Goal: Task Accomplishment & Management: Complete application form

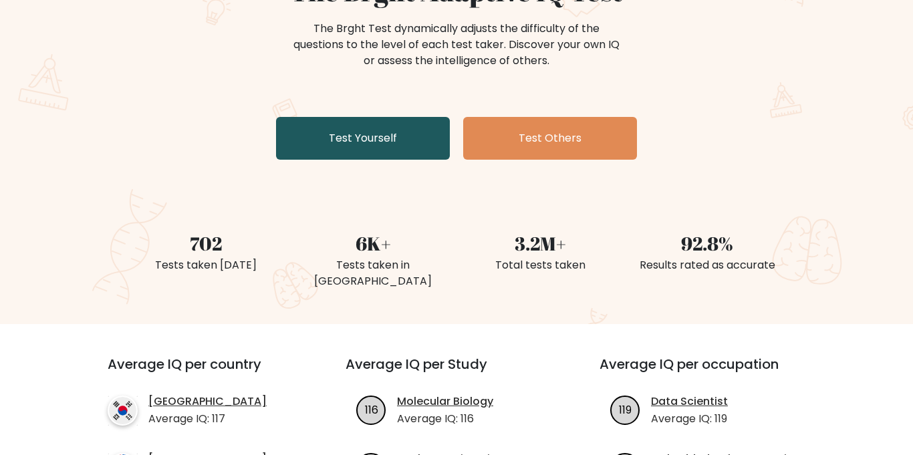
scroll to position [162, 0]
click at [339, 134] on link "Test Yourself" at bounding box center [363, 138] width 174 height 43
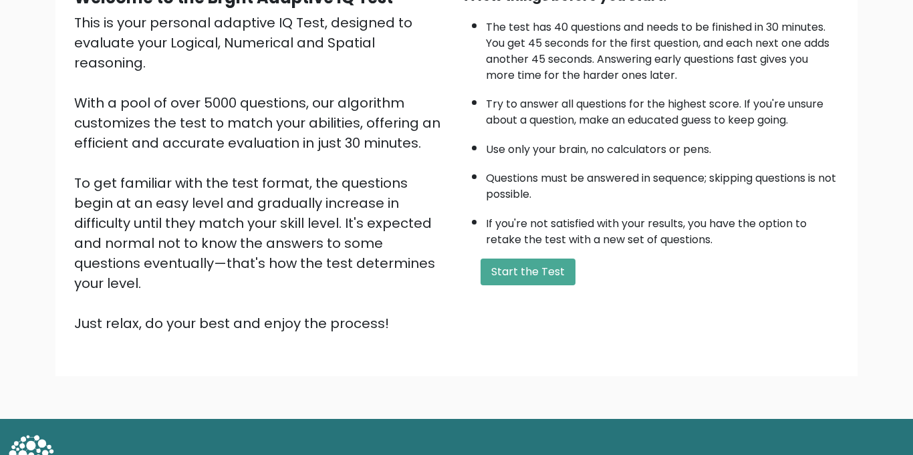
scroll to position [152, 0]
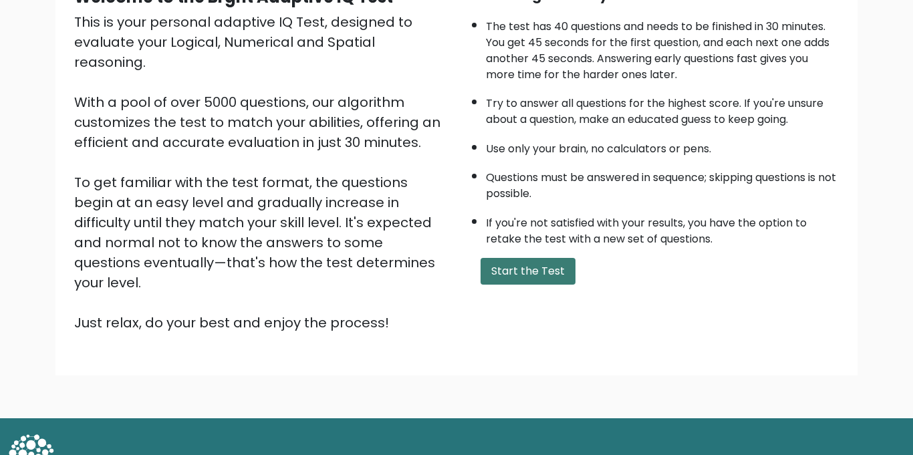
click at [503, 271] on button "Start the Test" at bounding box center [527, 271] width 95 height 27
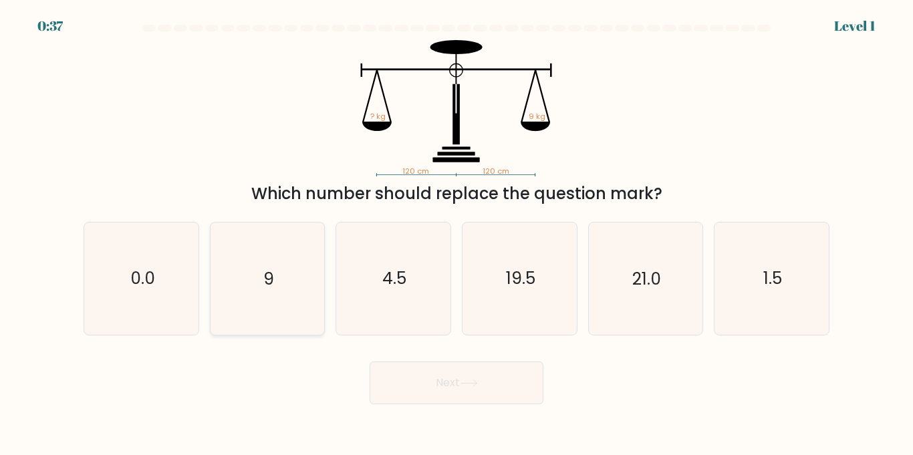
click at [293, 281] on icon "9" at bounding box center [267, 278] width 112 height 112
click at [456, 235] on input "b. 9" at bounding box center [456, 231] width 1 height 7
radio input "true"
click at [406, 383] on button "Next" at bounding box center [456, 382] width 174 height 43
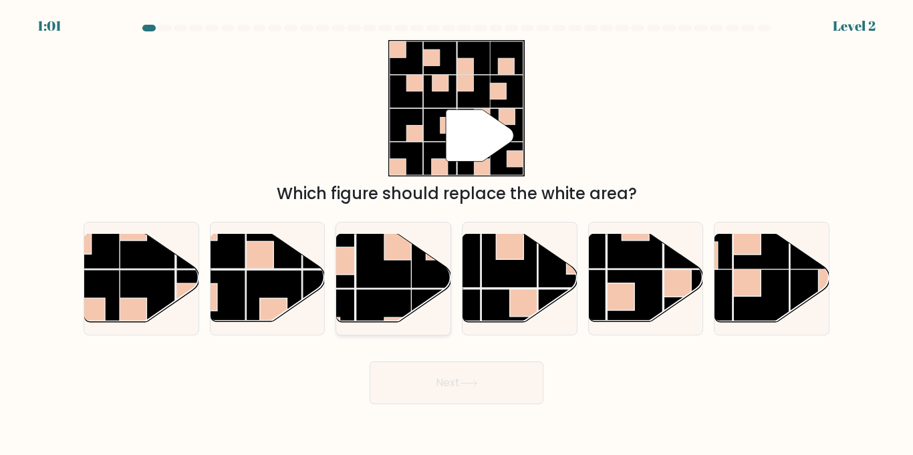
click at [390, 295] on rect at bounding box center [383, 316] width 55 height 55
click at [456, 235] on input "c." at bounding box center [456, 231] width 1 height 7
radio input "true"
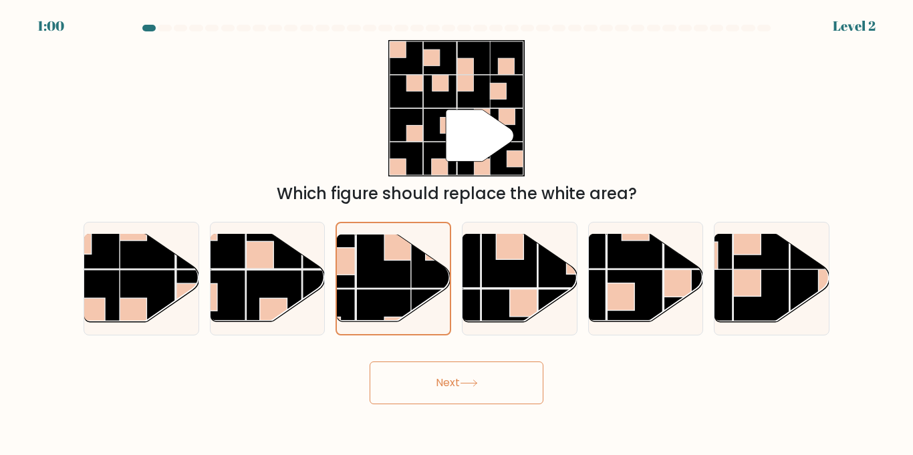
click at [428, 387] on button "Next" at bounding box center [456, 382] width 174 height 43
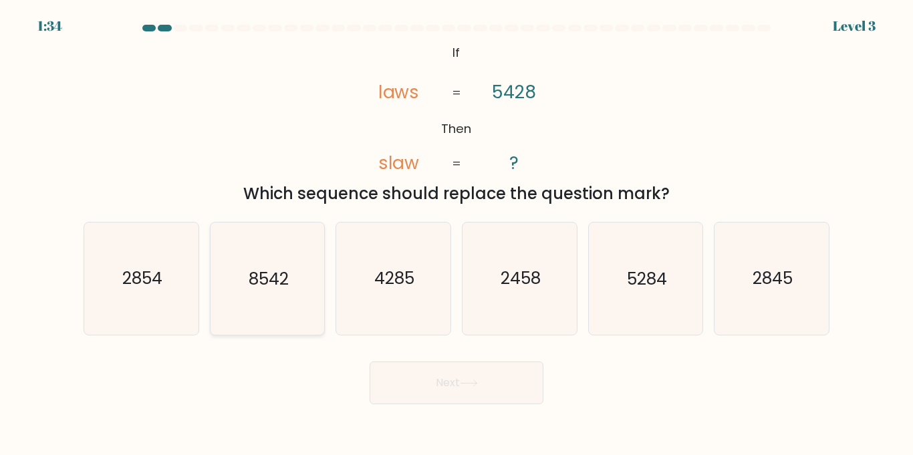
click at [270, 289] on text "8542" at bounding box center [269, 278] width 40 height 23
click at [456, 235] on input "b. 8542" at bounding box center [456, 231] width 1 height 7
radio input "true"
click at [414, 377] on button "Next" at bounding box center [456, 382] width 174 height 43
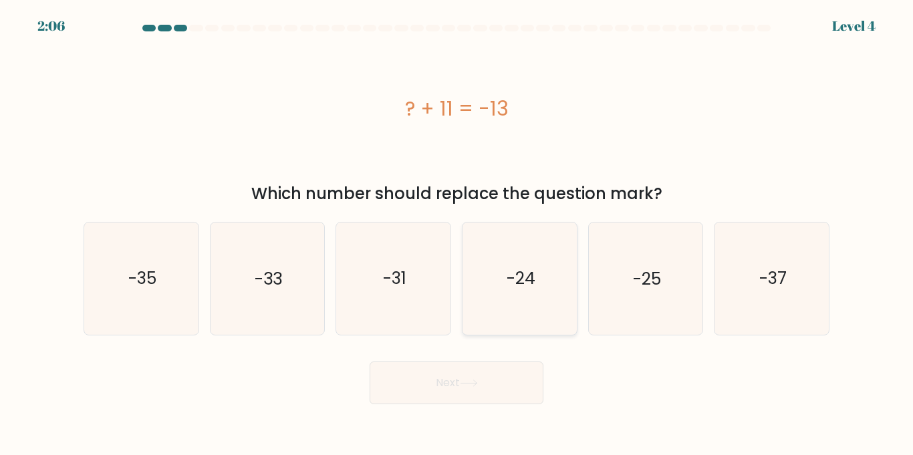
click at [489, 295] on icon "-24" at bounding box center [520, 278] width 112 height 112
click at [457, 235] on input "d. -24" at bounding box center [456, 231] width 1 height 7
radio input "true"
click at [448, 384] on button "Next" at bounding box center [456, 382] width 174 height 43
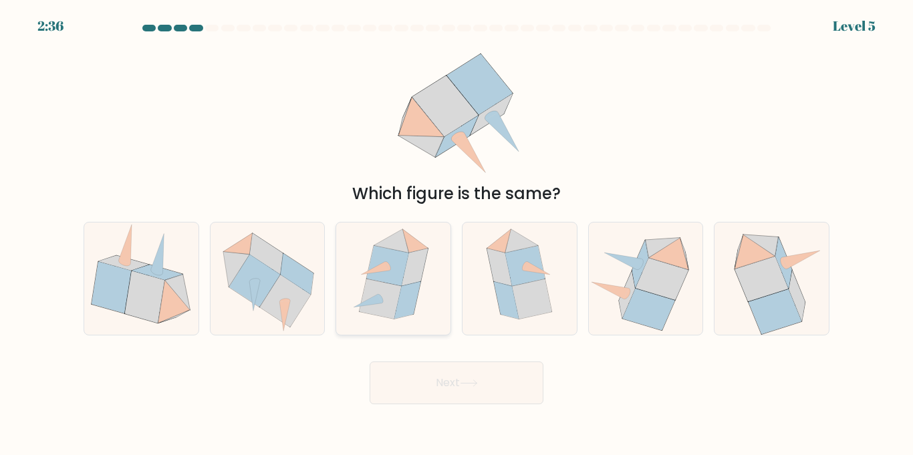
click at [400, 283] on icon at bounding box center [387, 266] width 42 height 40
click at [456, 235] on input "c." at bounding box center [456, 231] width 1 height 7
radio input "true"
click at [417, 380] on button "Next" at bounding box center [456, 382] width 174 height 43
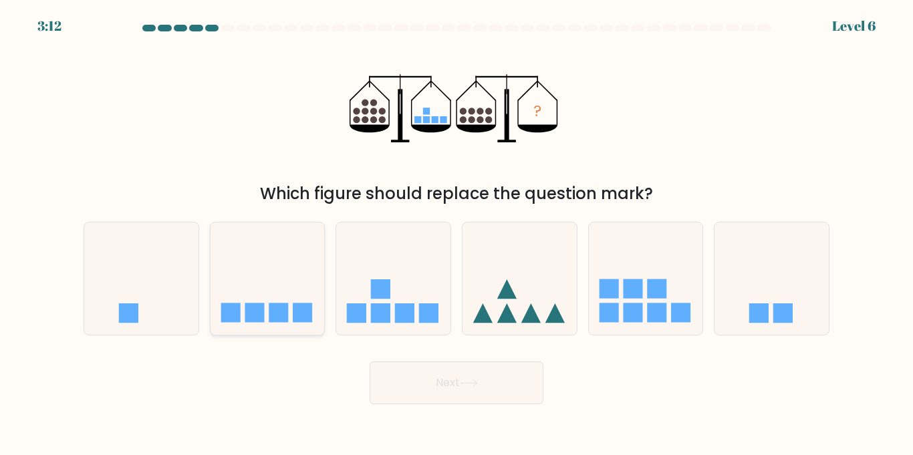
click at [274, 257] on icon at bounding box center [267, 278] width 114 height 94
click at [456, 235] on input "b." at bounding box center [456, 231] width 1 height 7
radio input "true"
click at [445, 387] on button "Next" at bounding box center [456, 382] width 174 height 43
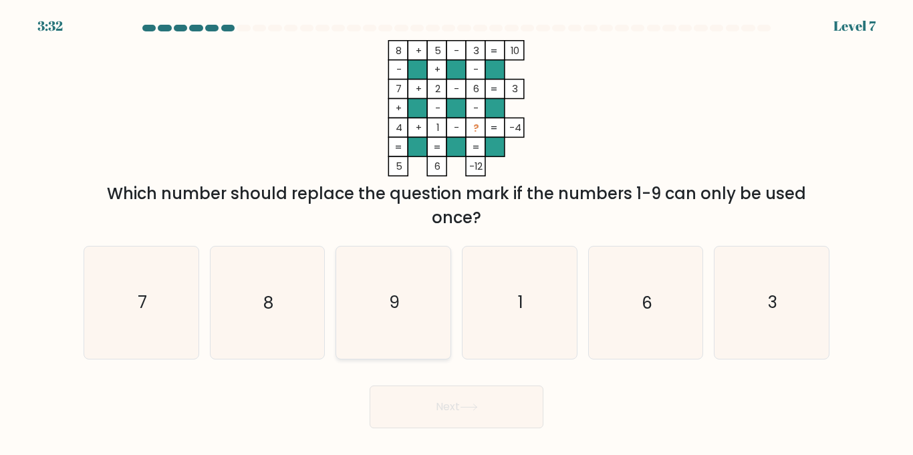
click at [392, 302] on text "9" at bounding box center [394, 302] width 11 height 23
click at [456, 235] on input "c. 9" at bounding box center [456, 231] width 1 height 7
radio input "true"
click at [409, 410] on button "Next" at bounding box center [456, 407] width 174 height 43
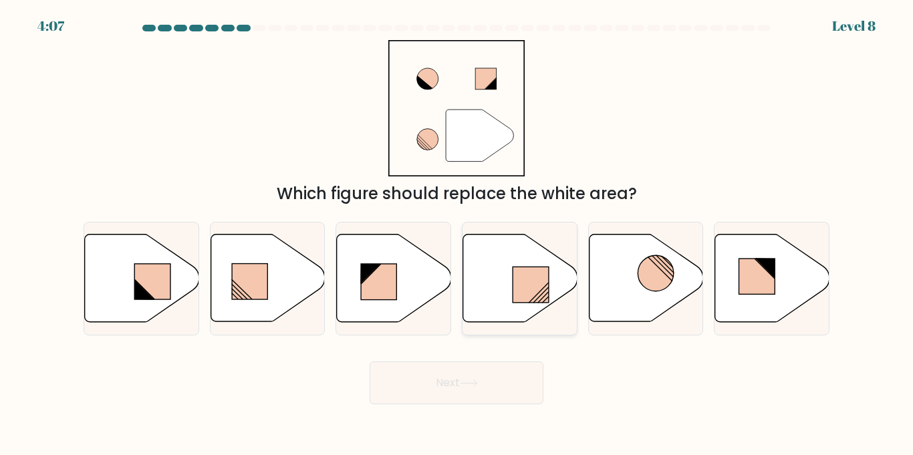
click at [526, 281] on rect at bounding box center [530, 284] width 36 height 35
click at [457, 235] on input "d." at bounding box center [456, 231] width 1 height 7
radio input "true"
click at [449, 378] on button "Next" at bounding box center [456, 382] width 174 height 43
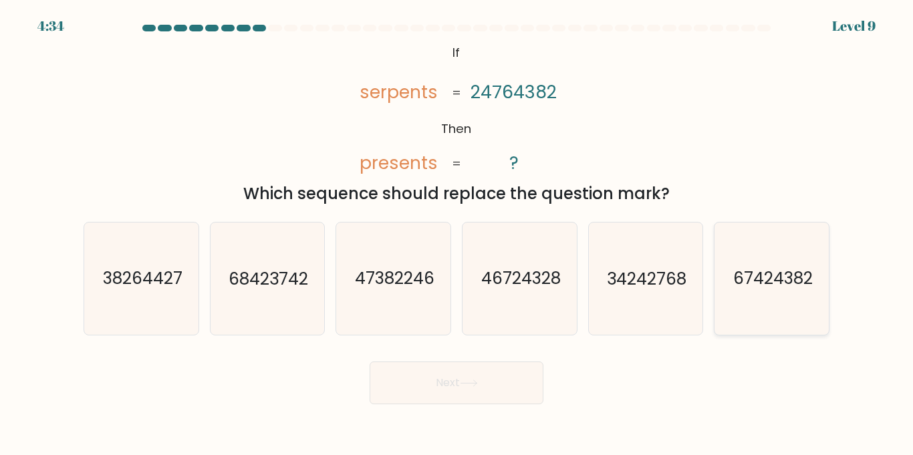
click at [776, 279] on text "67424382" at bounding box center [773, 278] width 80 height 23
click at [457, 235] on input "f. 67424382" at bounding box center [456, 231] width 1 height 7
radio input "true"
click at [493, 378] on button "Next" at bounding box center [456, 382] width 174 height 43
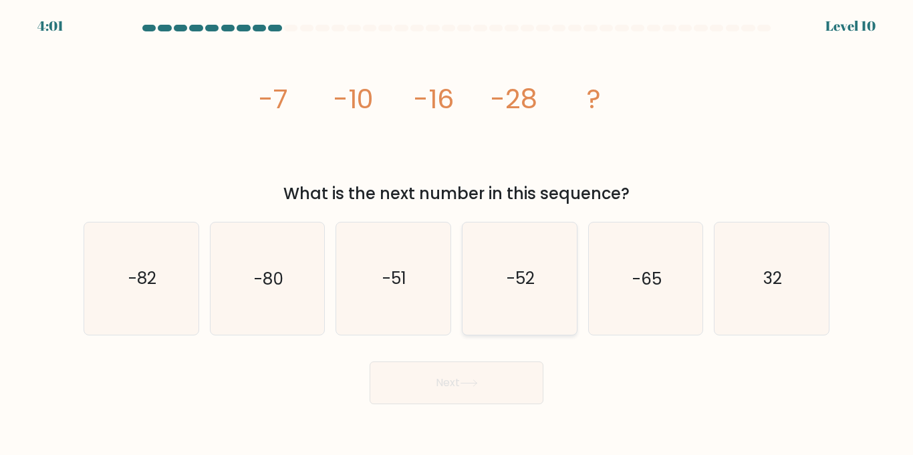
click at [514, 287] on text "-52" at bounding box center [520, 278] width 28 height 23
click at [457, 235] on input "d. -52" at bounding box center [456, 231] width 1 height 7
radio input "true"
click at [441, 382] on button "Next" at bounding box center [456, 382] width 174 height 43
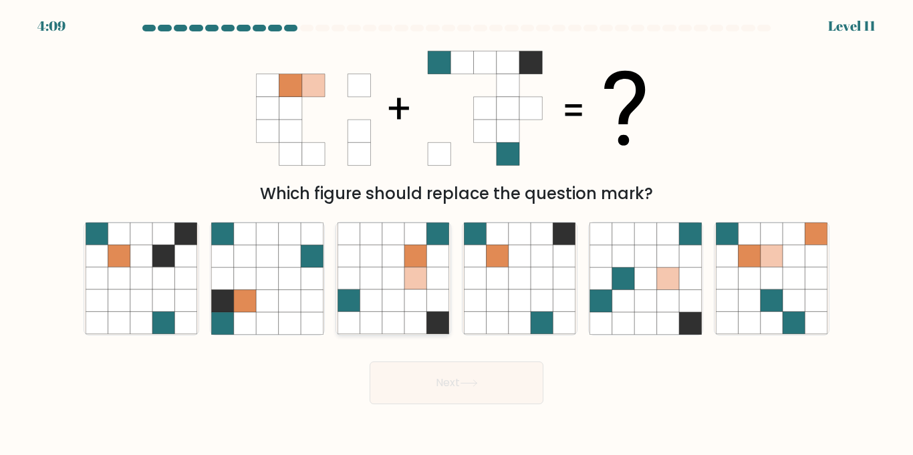
click at [375, 262] on icon at bounding box center [371, 256] width 22 height 22
click at [456, 235] on input "c." at bounding box center [456, 231] width 1 height 7
radio input "true"
click at [422, 379] on button "Next" at bounding box center [456, 382] width 174 height 43
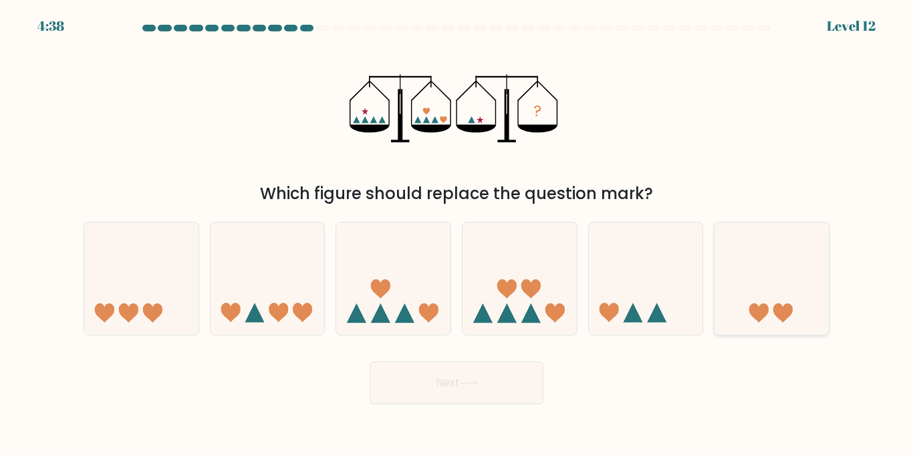
click at [760, 271] on icon at bounding box center [771, 278] width 114 height 94
click at [457, 235] on input "f." at bounding box center [456, 231] width 1 height 7
radio input "true"
click at [498, 379] on button "Next" at bounding box center [456, 382] width 174 height 43
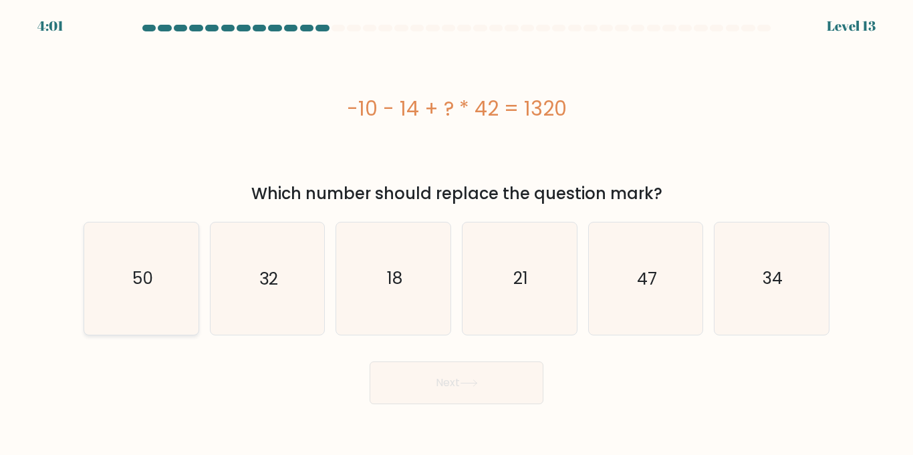
click at [162, 275] on icon "50" at bounding box center [142, 278] width 112 height 112
click at [456, 235] on input "a. 50" at bounding box center [456, 231] width 1 height 7
radio input "true"
click at [665, 267] on icon "47" at bounding box center [645, 278] width 112 height 112
click at [457, 235] on input "e. 47" at bounding box center [456, 231] width 1 height 7
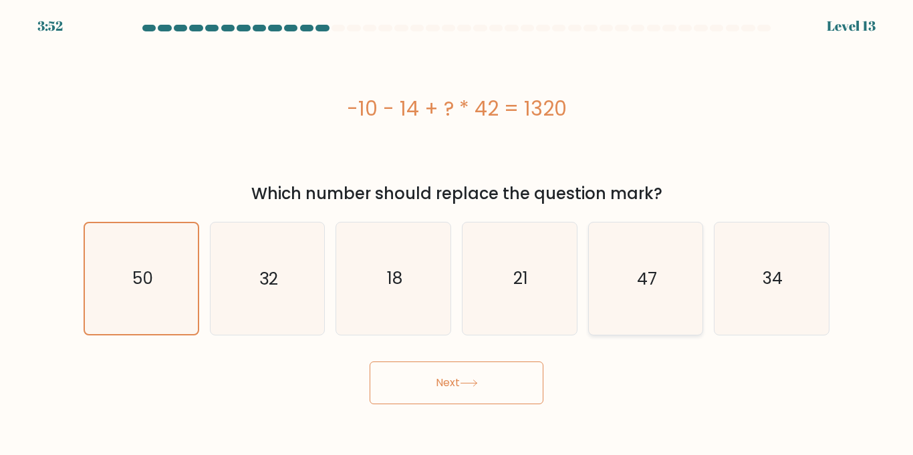
radio input "true"
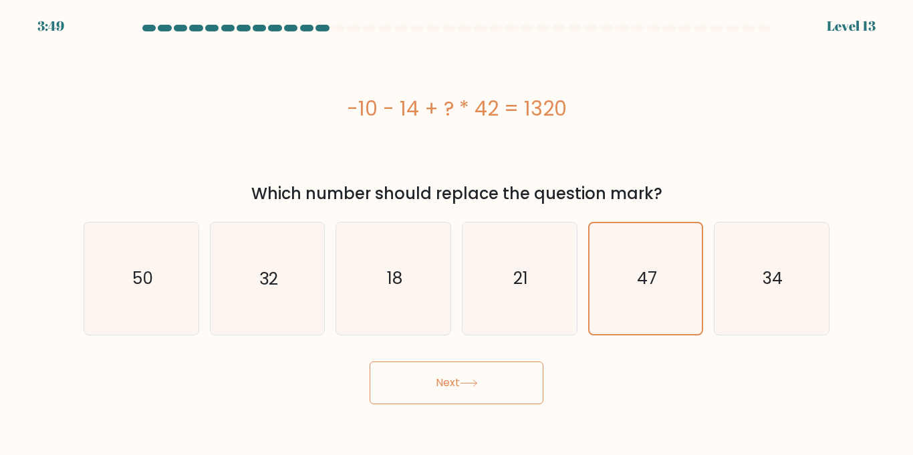
click at [501, 373] on button "Next" at bounding box center [456, 382] width 174 height 43
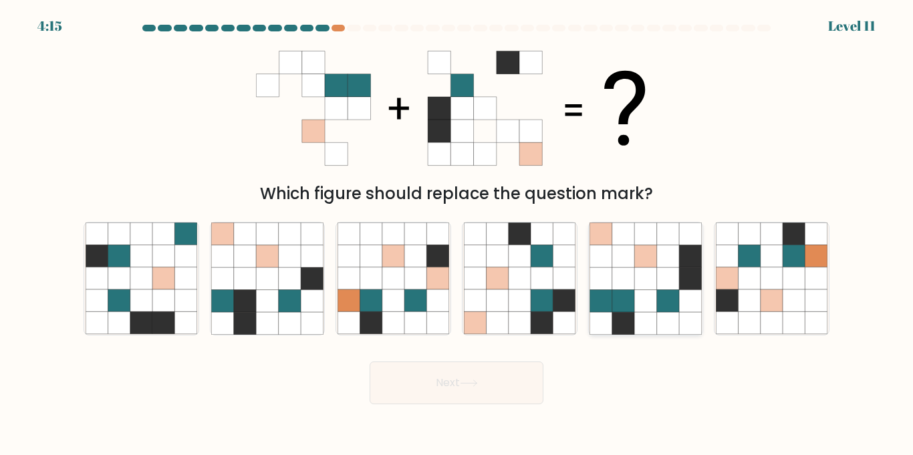
click at [637, 238] on icon at bounding box center [645, 234] width 22 height 22
click at [457, 235] on input "e." at bounding box center [456, 231] width 1 height 7
radio input "true"
click at [456, 391] on button "Next" at bounding box center [456, 382] width 174 height 43
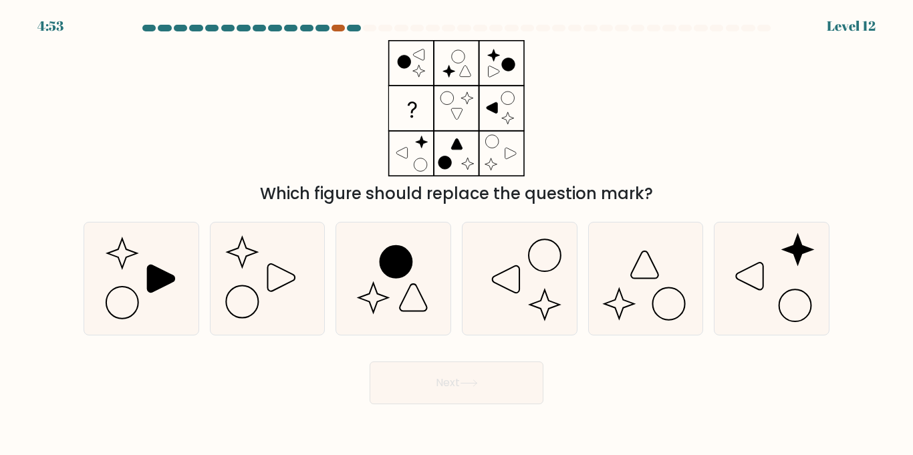
click at [337, 29] on div at bounding box center [337, 28] width 13 height 7
click at [335, 29] on div at bounding box center [337, 28] width 13 height 7
click at [148, 289] on icon at bounding box center [161, 278] width 27 height 27
click at [456, 235] on input "a." at bounding box center [456, 231] width 1 height 7
radio input "true"
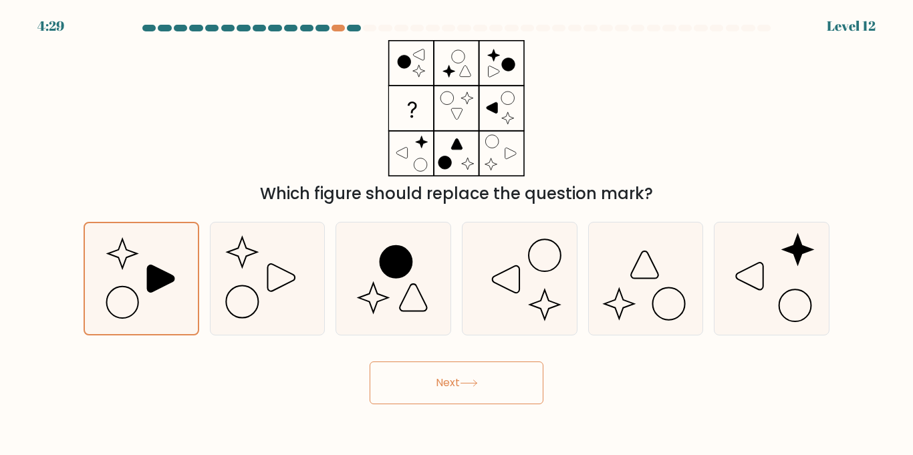
click at [432, 388] on button "Next" at bounding box center [456, 382] width 174 height 43
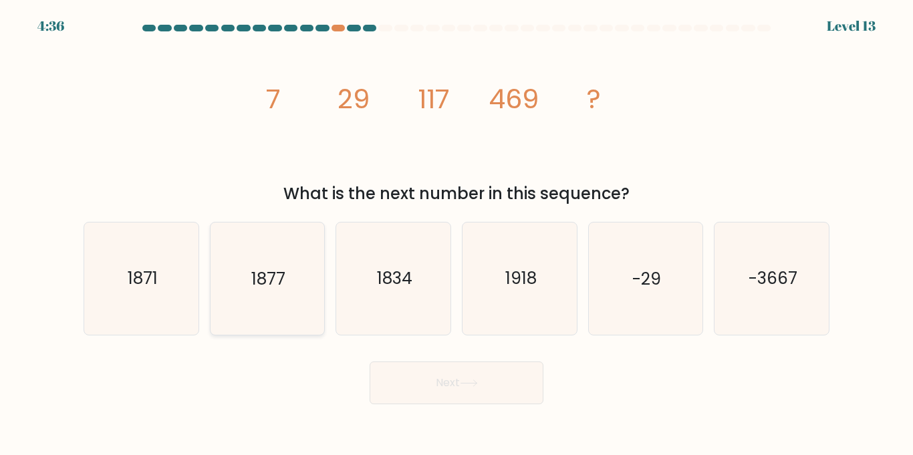
click at [285, 261] on icon "1877" at bounding box center [267, 278] width 112 height 112
click at [456, 235] on input "b. 1877" at bounding box center [456, 231] width 1 height 7
radio input "true"
click at [473, 379] on icon at bounding box center [469, 382] width 18 height 7
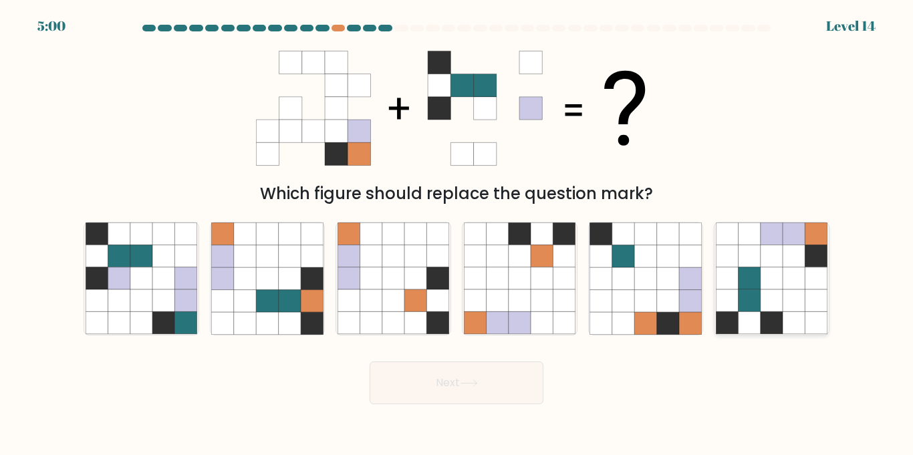
click at [804, 283] on icon at bounding box center [793, 278] width 22 height 22
click at [457, 235] on input "f." at bounding box center [456, 231] width 1 height 7
radio input "true"
click at [503, 381] on button "Next" at bounding box center [456, 382] width 174 height 43
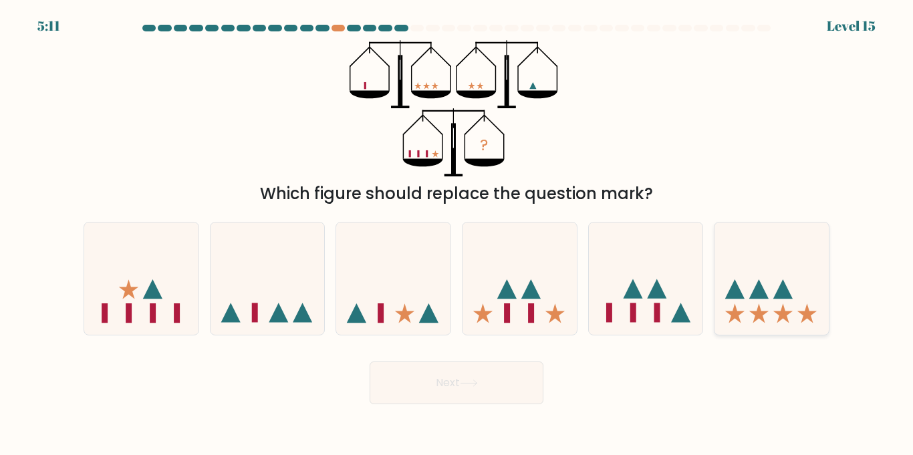
click at [791, 252] on icon at bounding box center [771, 278] width 114 height 94
click at [457, 235] on input "f." at bounding box center [456, 231] width 1 height 7
radio input "true"
click at [475, 370] on button "Next" at bounding box center [456, 382] width 174 height 43
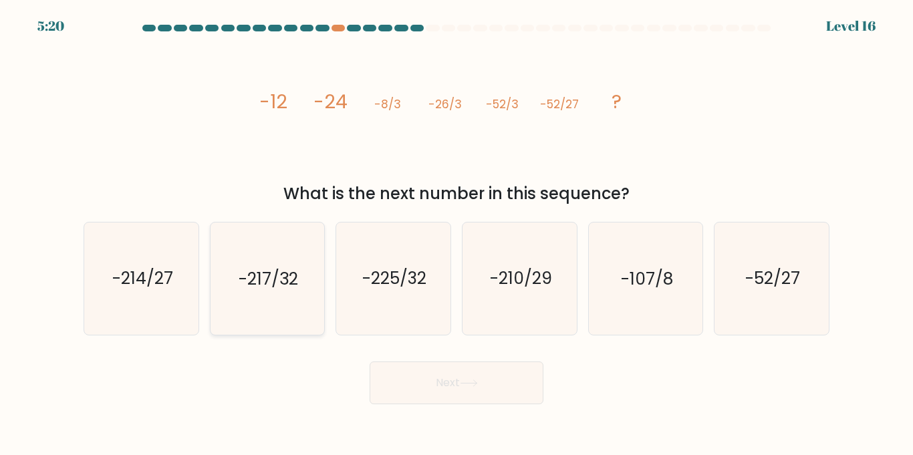
click at [263, 298] on icon "-217/32" at bounding box center [267, 278] width 112 height 112
click at [456, 235] on input "b. -217/32" at bounding box center [456, 231] width 1 height 7
radio input "true"
click at [473, 379] on icon at bounding box center [469, 382] width 18 height 7
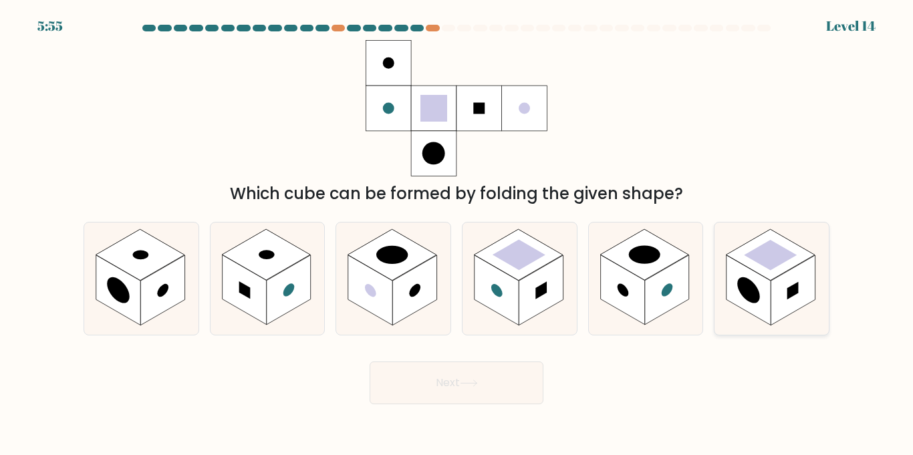
click at [754, 285] on circle at bounding box center [748, 290] width 22 height 35
click at [457, 235] on input "f." at bounding box center [456, 231] width 1 height 7
radio input "true"
click at [442, 390] on button "Next" at bounding box center [456, 382] width 174 height 43
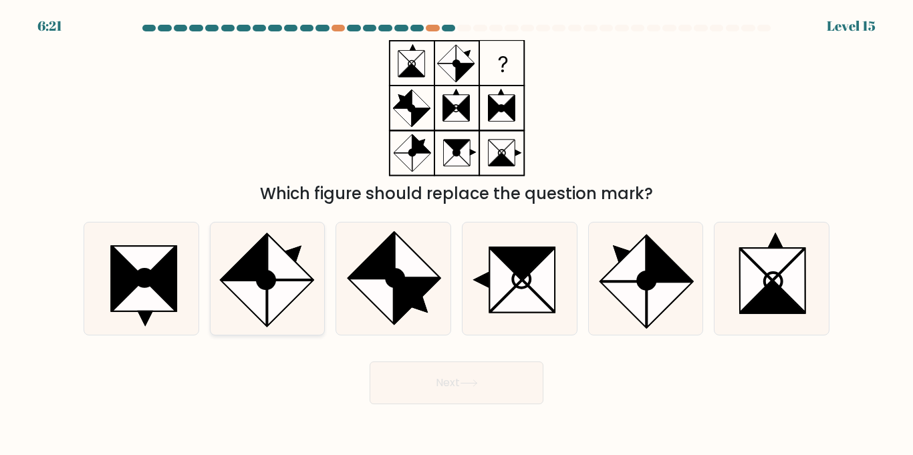
click at [285, 286] on icon at bounding box center [289, 303] width 45 height 45
click at [456, 235] on input "b." at bounding box center [456, 231] width 1 height 7
radio input "true"
click at [440, 388] on button "Next" at bounding box center [456, 382] width 174 height 43
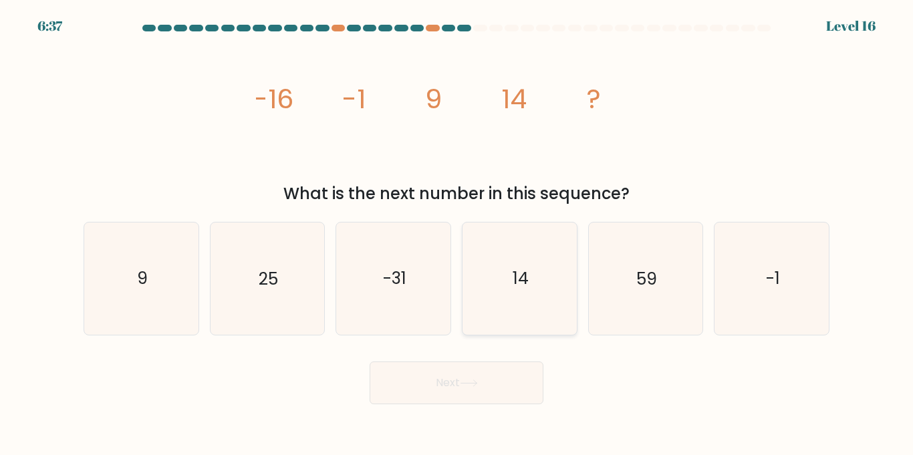
click at [526, 274] on text "14" at bounding box center [520, 278] width 16 height 23
click at [457, 235] on input "d. 14" at bounding box center [456, 231] width 1 height 7
radio input "true"
click at [460, 392] on button "Next" at bounding box center [456, 382] width 174 height 43
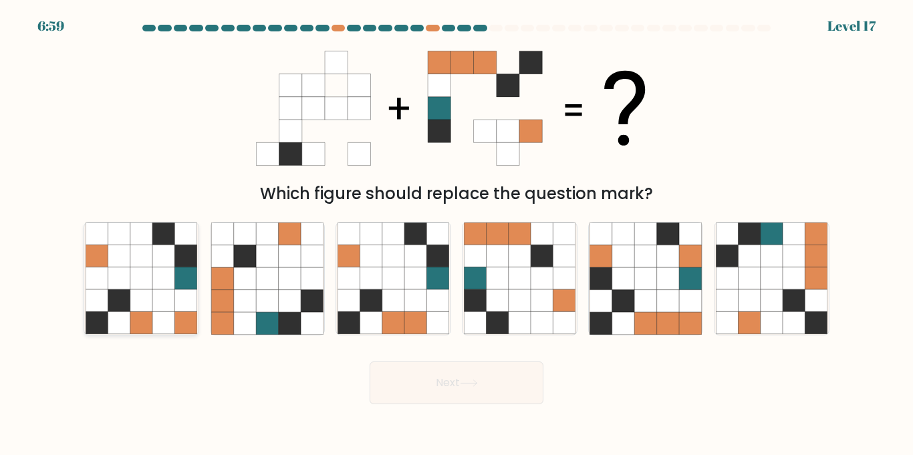
click at [158, 278] on icon at bounding box center [163, 278] width 22 height 22
click at [456, 235] on input "a." at bounding box center [456, 231] width 1 height 7
radio input "true"
click at [490, 384] on button "Next" at bounding box center [456, 382] width 174 height 43
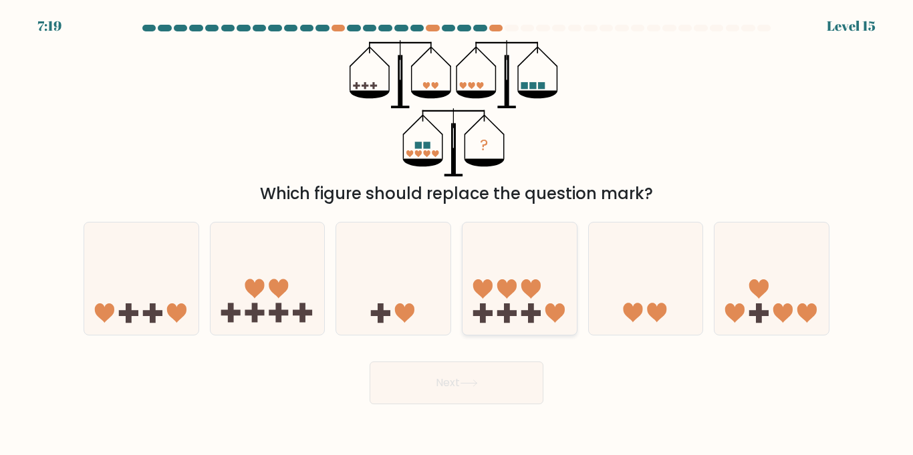
click at [526, 299] on icon at bounding box center [519, 278] width 114 height 94
click at [457, 235] on input "d." at bounding box center [456, 231] width 1 height 7
radio input "true"
click at [461, 386] on button "Next" at bounding box center [456, 382] width 174 height 43
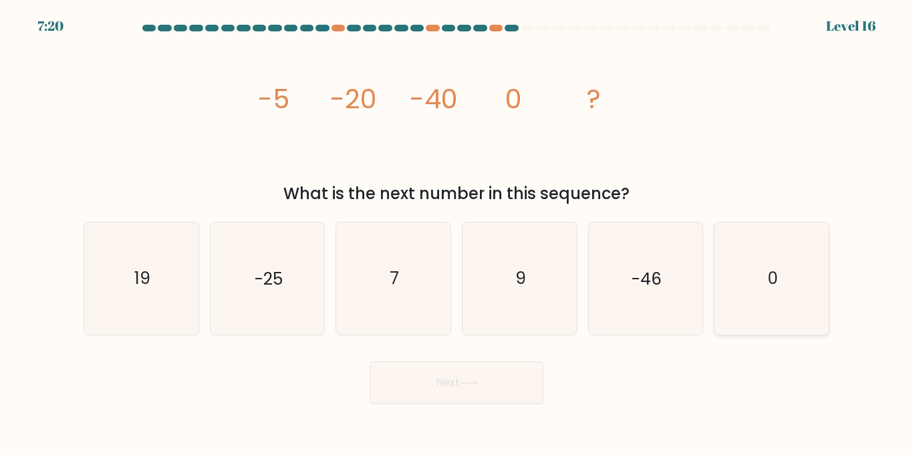
click at [759, 279] on icon "0" at bounding box center [772, 278] width 112 height 112
click at [457, 235] on input "f. 0" at bounding box center [456, 231] width 1 height 7
radio input "true"
click at [485, 379] on button "Next" at bounding box center [456, 382] width 174 height 43
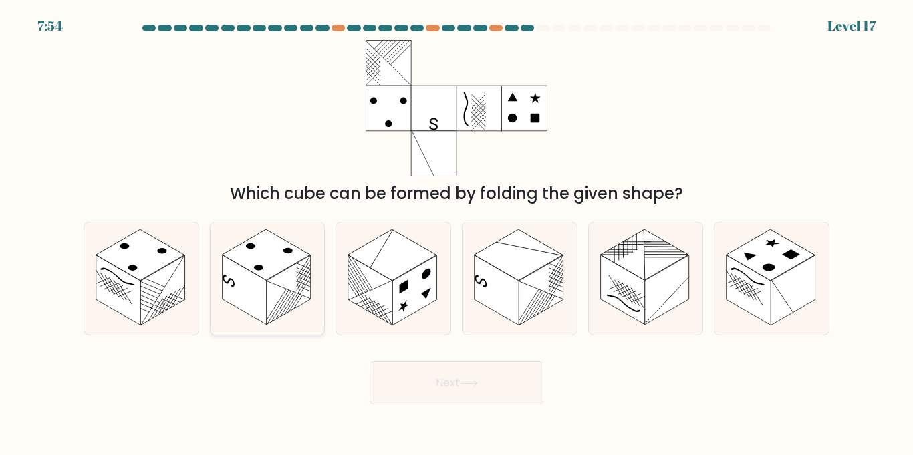
click at [267, 275] on rect at bounding box center [266, 254] width 88 height 51
click at [456, 235] on input "b." at bounding box center [456, 231] width 1 height 7
radio input "true"
click at [434, 381] on button "Next" at bounding box center [456, 382] width 174 height 43
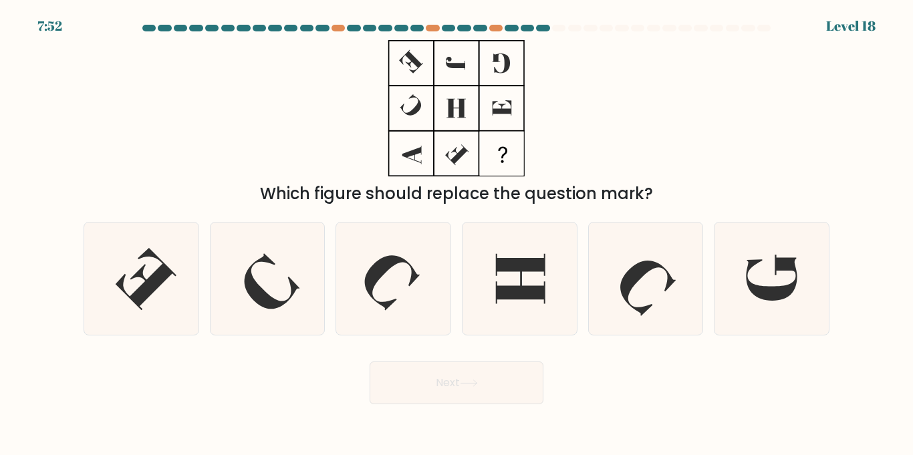
click at [263, 121] on div "Which figure should replace the question mark?" at bounding box center [456, 123] width 762 height 166
click at [275, 273] on icon at bounding box center [267, 278] width 112 height 112
click at [456, 235] on input "b." at bounding box center [456, 231] width 1 height 7
radio input "true"
click at [472, 392] on button "Next" at bounding box center [456, 382] width 174 height 43
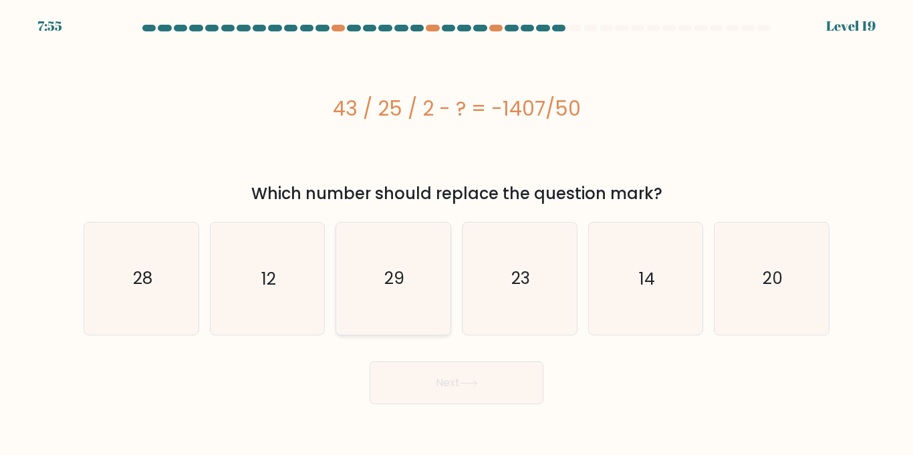
click at [399, 289] on text "29" at bounding box center [394, 278] width 20 height 23
click at [456, 235] on input "c. 29" at bounding box center [456, 231] width 1 height 7
radio input "true"
click at [425, 396] on button "Next" at bounding box center [456, 382] width 174 height 43
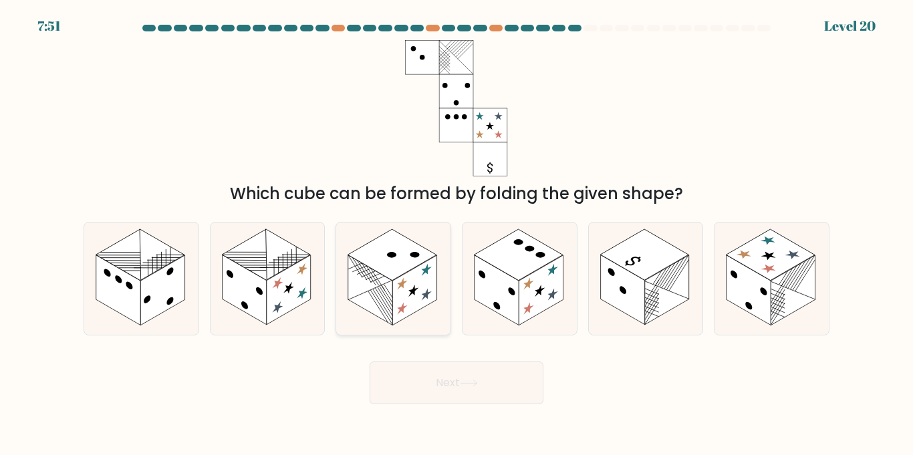
click at [426, 281] on rect at bounding box center [414, 290] width 44 height 70
click at [456, 235] on input "c." at bounding box center [456, 231] width 1 height 7
radio input "true"
click at [439, 377] on button "Next" at bounding box center [456, 382] width 174 height 43
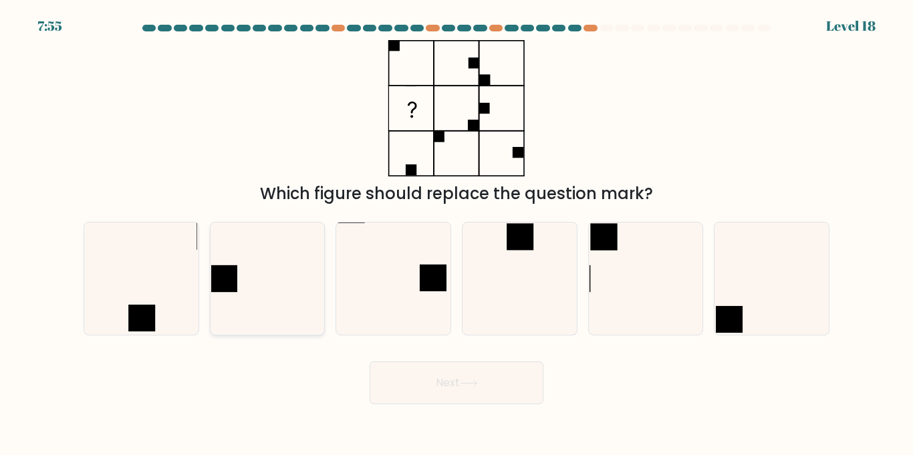
click at [242, 277] on icon at bounding box center [267, 278] width 112 height 112
click at [456, 235] on input "b." at bounding box center [456, 231] width 1 height 7
radio input "true"
click at [446, 371] on button "Next" at bounding box center [456, 382] width 174 height 43
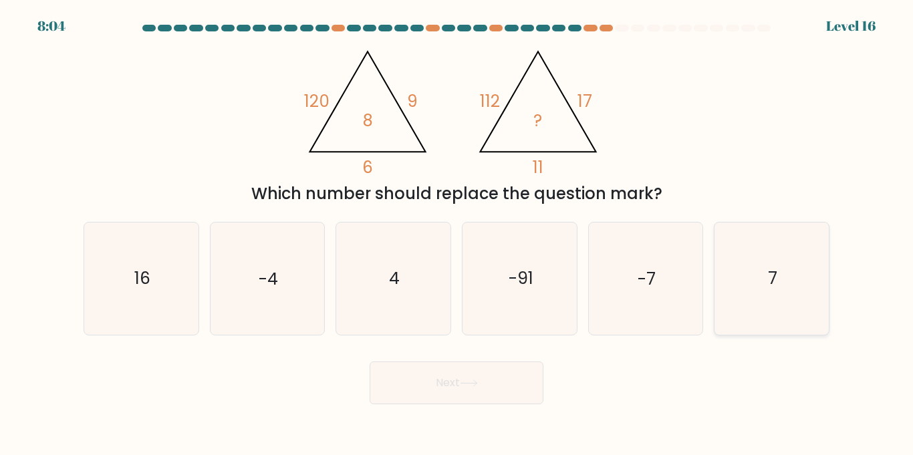
click at [736, 280] on icon "7" at bounding box center [772, 278] width 112 height 112
click at [457, 235] on input "f. 7" at bounding box center [456, 231] width 1 height 7
radio input "true"
click at [486, 392] on button "Next" at bounding box center [456, 382] width 174 height 43
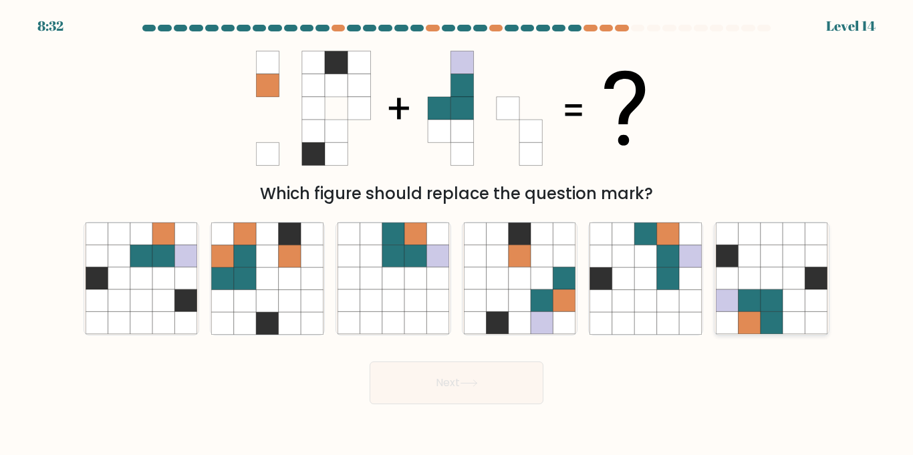
click at [752, 293] on icon at bounding box center [749, 301] width 22 height 22
click at [457, 235] on input "f." at bounding box center [456, 231] width 1 height 7
radio input "true"
click at [512, 388] on button "Next" at bounding box center [456, 382] width 174 height 43
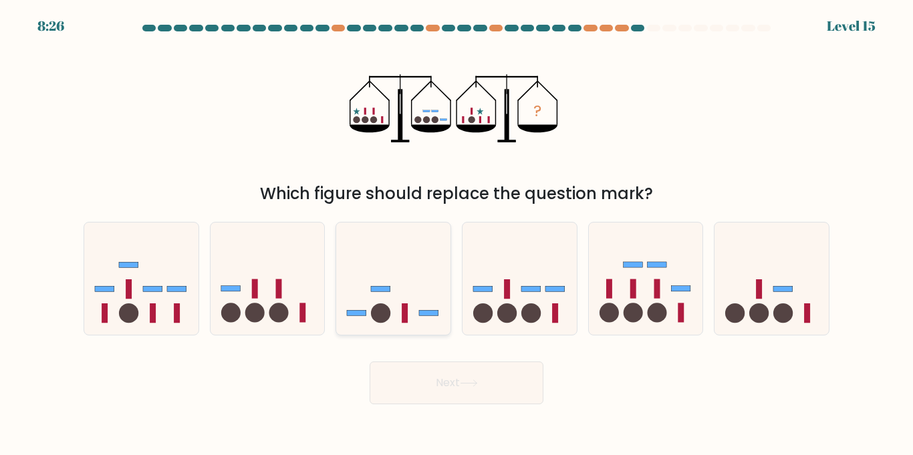
click at [399, 278] on icon at bounding box center [393, 278] width 114 height 94
click at [456, 235] on input "c." at bounding box center [456, 231] width 1 height 7
radio input "true"
click at [426, 390] on button "Next" at bounding box center [456, 382] width 174 height 43
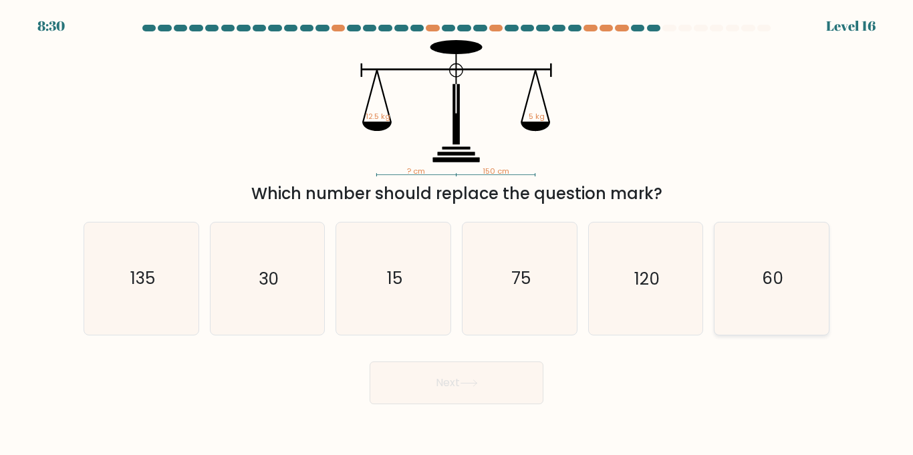
click at [764, 271] on text "60" at bounding box center [772, 278] width 21 height 23
click at [457, 235] on input "f. 60" at bounding box center [456, 231] width 1 height 7
radio input "true"
click at [452, 383] on button "Next" at bounding box center [456, 382] width 174 height 43
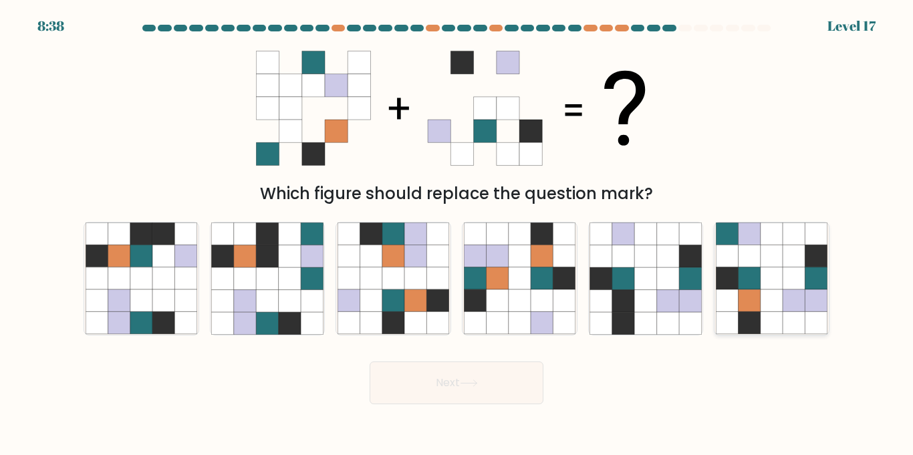
click at [782, 281] on icon at bounding box center [771, 278] width 22 height 22
click at [457, 235] on input "f." at bounding box center [456, 231] width 1 height 7
radio input "true"
click at [444, 385] on button "Next" at bounding box center [456, 382] width 174 height 43
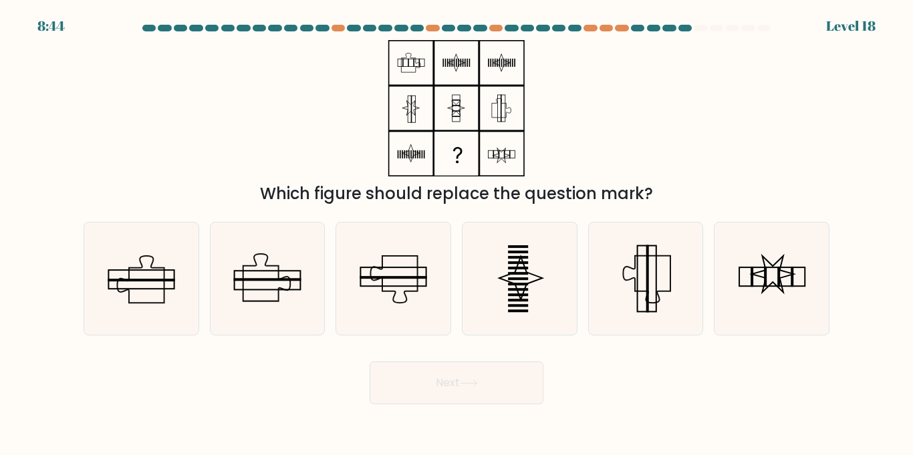
click at [234, 144] on div "Which figure should replace the question mark?" at bounding box center [456, 123] width 762 height 166
click at [770, 275] on icon at bounding box center [772, 278] width 112 height 112
click at [457, 235] on input "f." at bounding box center [456, 231] width 1 height 7
radio input "true"
click at [279, 287] on icon at bounding box center [267, 278] width 112 height 112
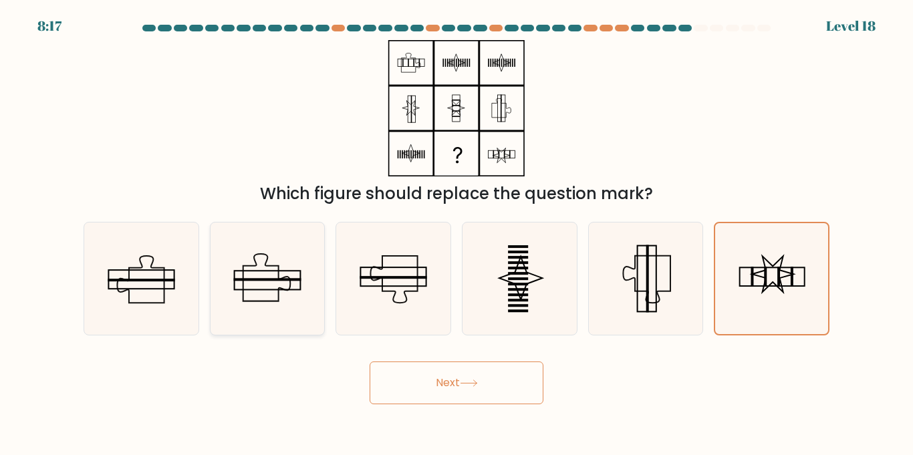
click at [456, 235] on input "b." at bounding box center [456, 231] width 1 height 7
radio input "true"
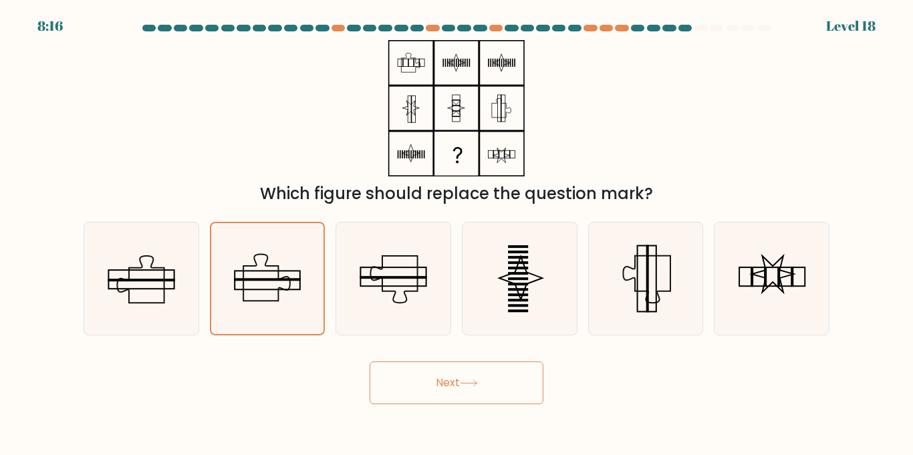
click at [436, 383] on button "Next" at bounding box center [456, 382] width 174 height 43
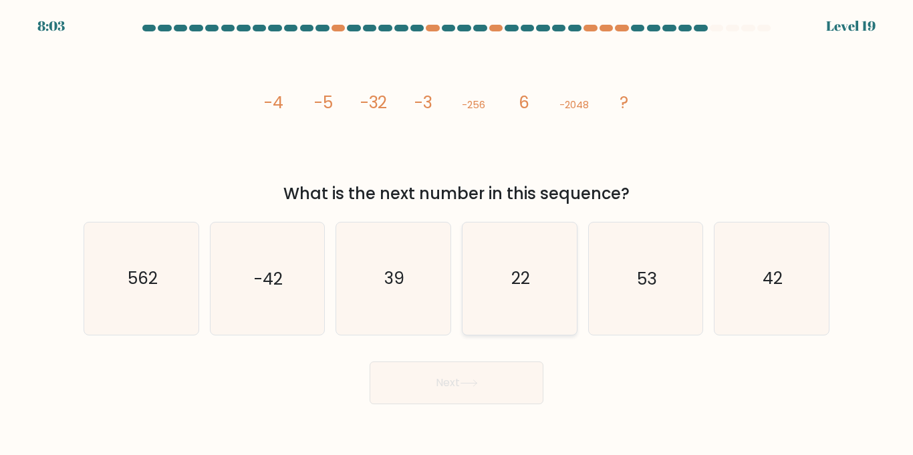
click at [530, 280] on icon "22" at bounding box center [520, 278] width 112 height 112
click at [457, 235] on input "d. 22" at bounding box center [456, 231] width 1 height 7
radio input "true"
click at [474, 386] on icon at bounding box center [469, 382] width 18 height 7
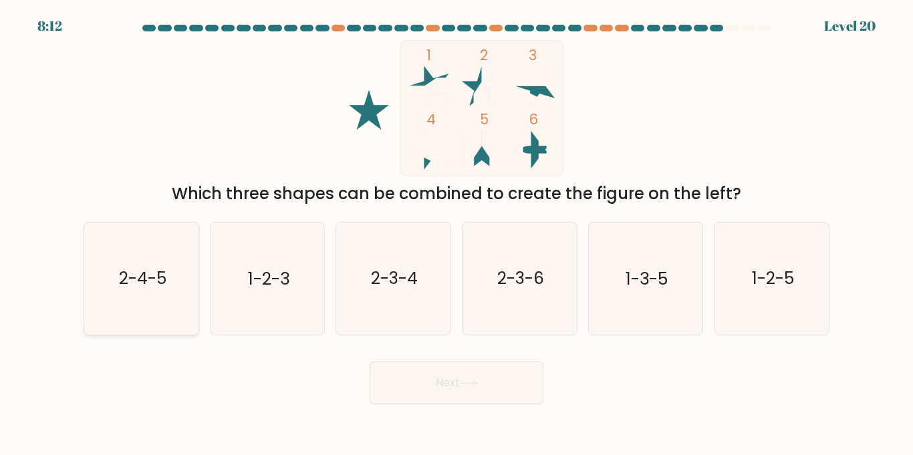
click at [134, 284] on text "2-4-5" at bounding box center [141, 278] width 47 height 23
click at [456, 235] on input "a. 2-4-5" at bounding box center [456, 231] width 1 height 7
radio input "true"
click at [477, 372] on button "Next" at bounding box center [456, 382] width 174 height 43
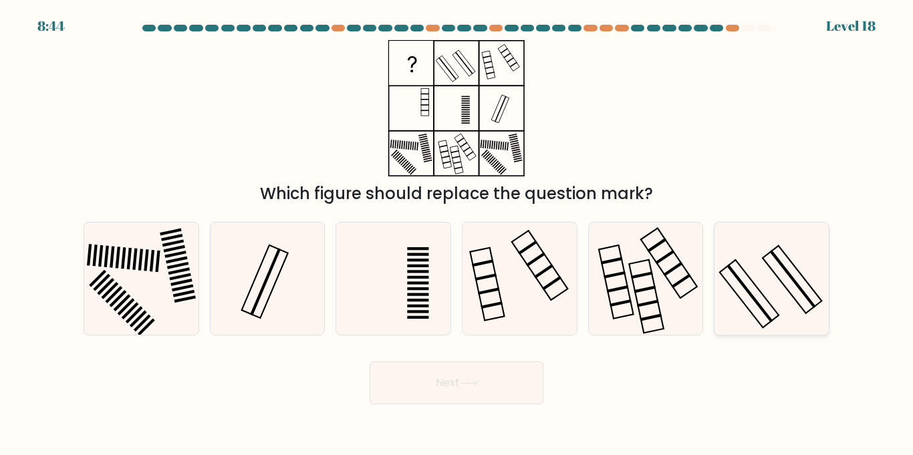
click at [768, 285] on icon at bounding box center [772, 278] width 112 height 112
click at [457, 235] on input "f." at bounding box center [456, 231] width 1 height 7
radio input "true"
click at [484, 382] on button "Next" at bounding box center [456, 382] width 174 height 43
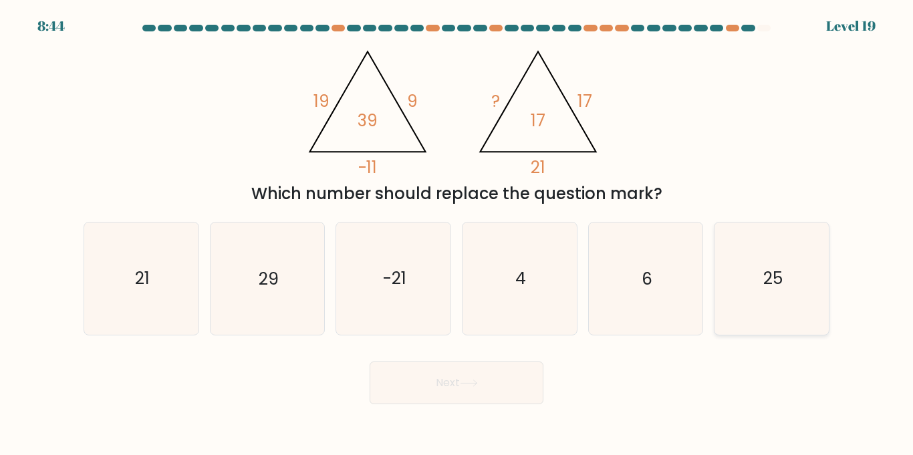
click at [743, 279] on icon "25" at bounding box center [772, 278] width 112 height 112
click at [457, 235] on input "f. 25" at bounding box center [456, 231] width 1 height 7
radio input "true"
click at [473, 386] on icon at bounding box center [469, 382] width 18 height 7
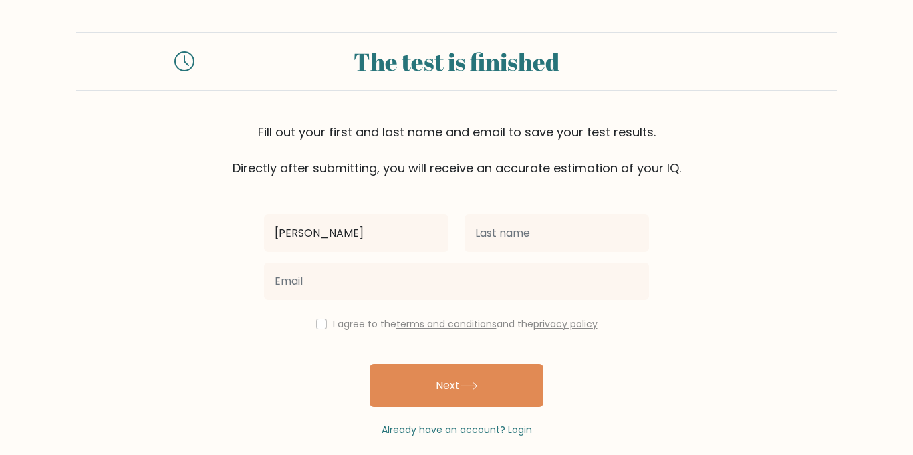
type input "Corey"
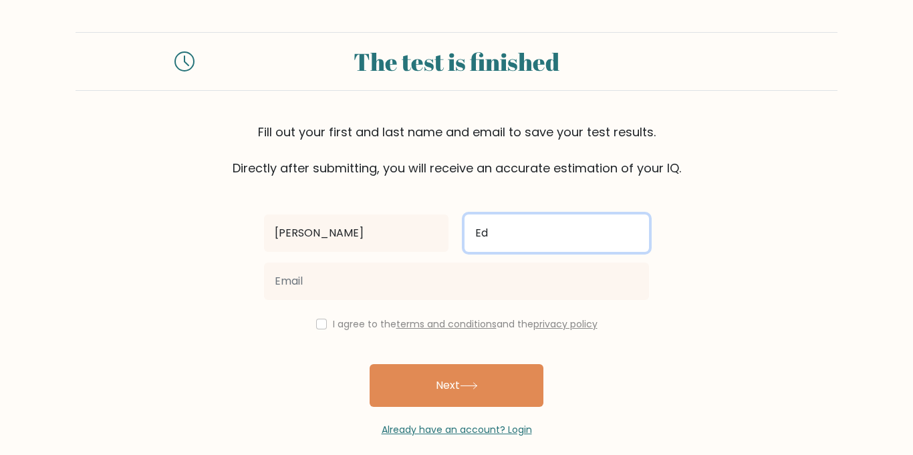
type input "Ed"
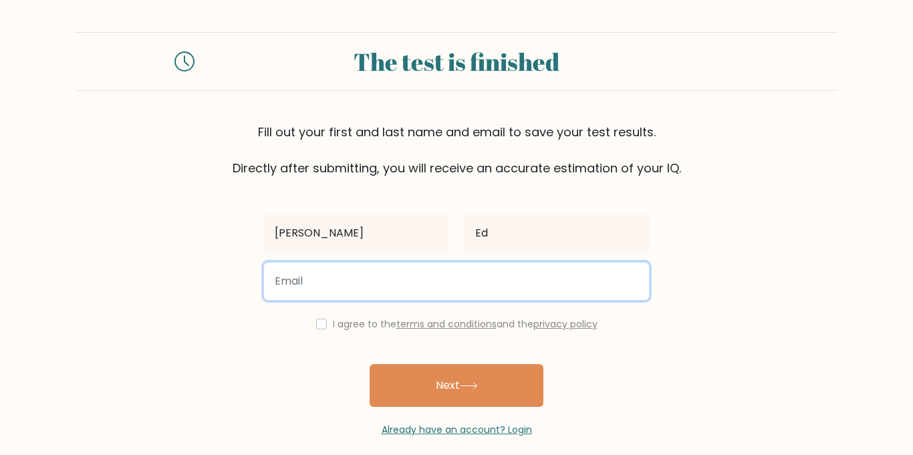
click at [454, 281] on input "email" at bounding box center [456, 281] width 385 height 37
type input "conrad_edgren@yahoo.com"
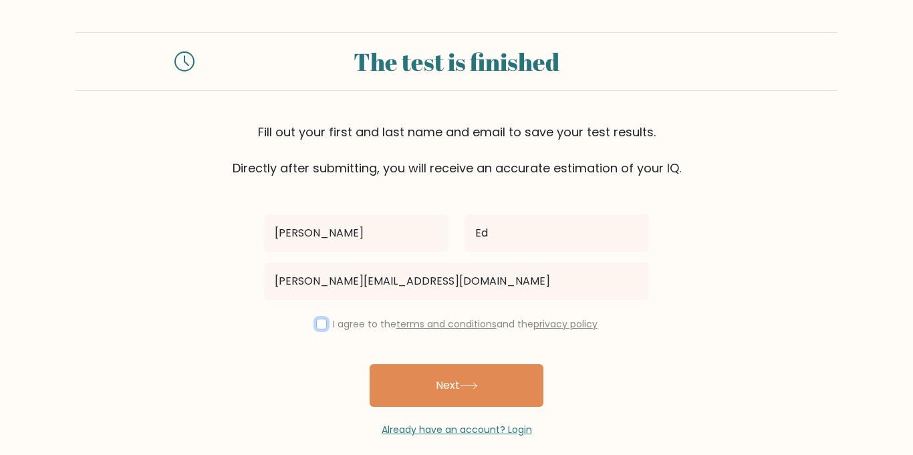
click at [316, 327] on input "checkbox" at bounding box center [321, 324] width 11 height 11
checkbox input "true"
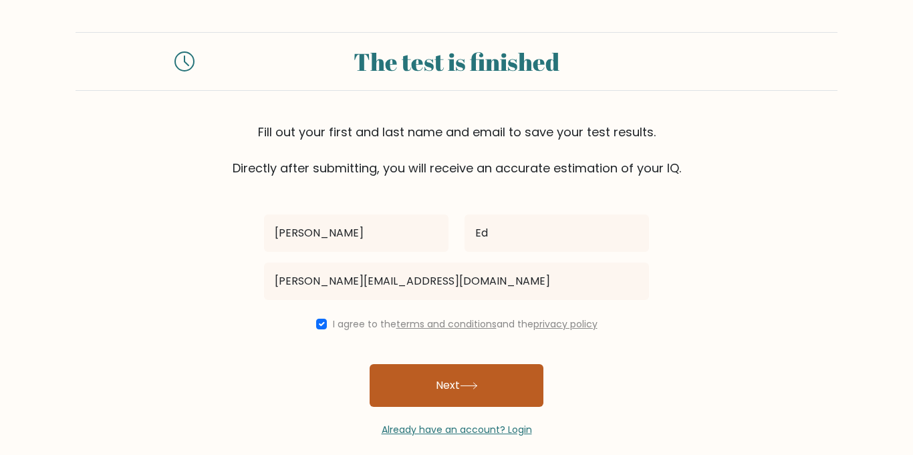
click at [450, 392] on button "Next" at bounding box center [456, 385] width 174 height 43
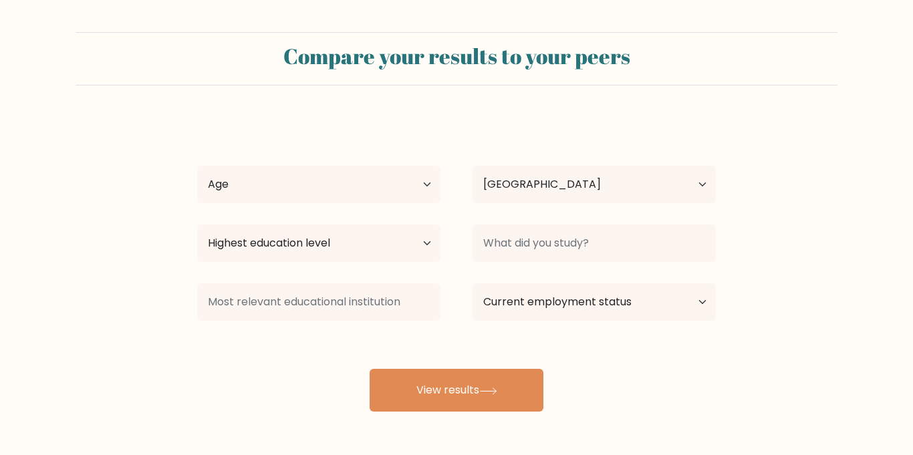
select select "SE"
click at [423, 186] on select "Age Under 18 years old 18-24 years old 25-34 years old 35-44 years old 45-54 ye…" at bounding box center [318, 184] width 243 height 37
select select "45_54"
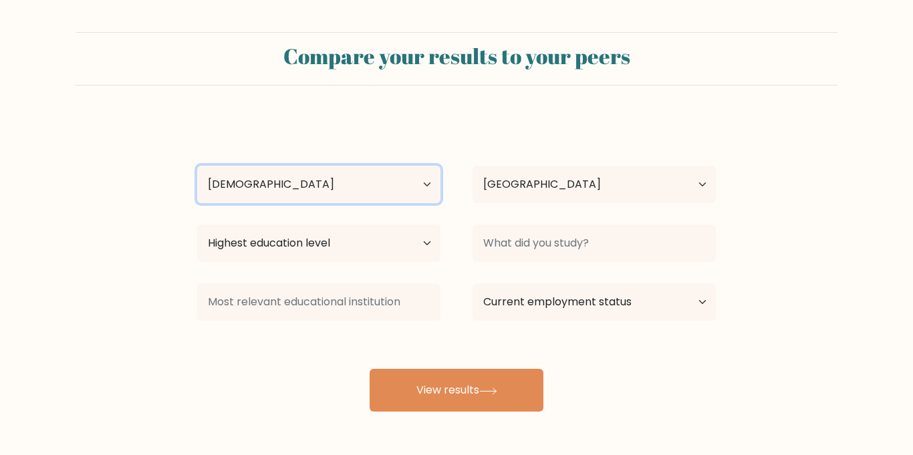
click at [197, 166] on select "Age Under 18 years old 18-24 years old 25-34 years old 35-44 years old 45-54 ye…" at bounding box center [318, 184] width 243 height 37
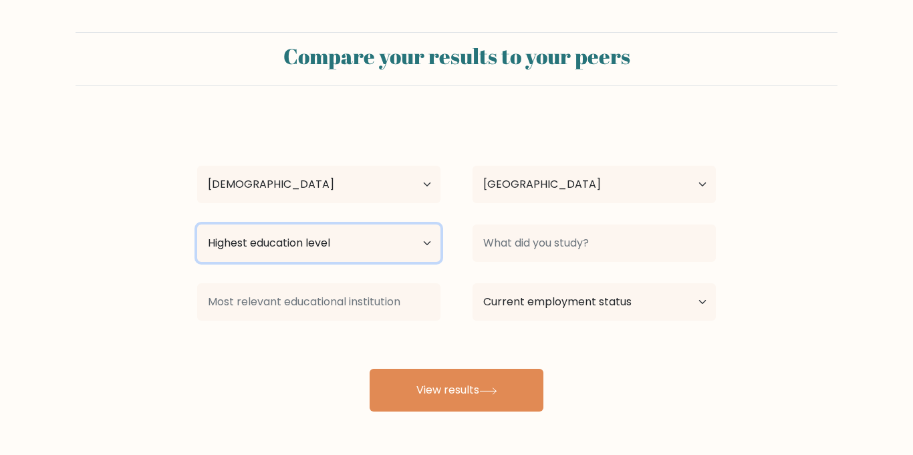
click at [425, 242] on select "Highest education level No schooling Primary Lower Secondary Upper Secondary Oc…" at bounding box center [318, 242] width 243 height 37
select select "masters_degree"
click at [197, 224] on select "Highest education level No schooling Primary Lower Secondary Upper Secondary Oc…" at bounding box center [318, 242] width 243 height 37
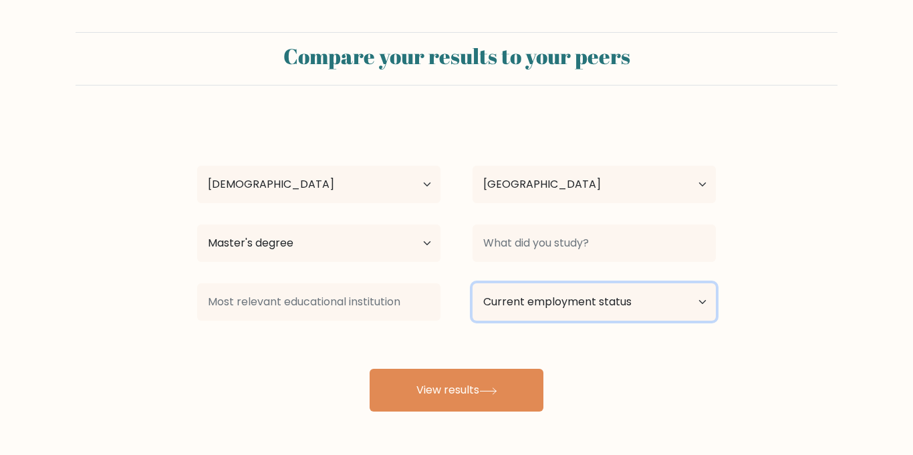
click at [522, 306] on select "Current employment status Employed Student Retired Other / prefer not to answer" at bounding box center [593, 301] width 243 height 37
select select "employed"
click at [472, 283] on select "Current employment status Employed Student Retired Other / prefer not to answer" at bounding box center [593, 301] width 243 height 37
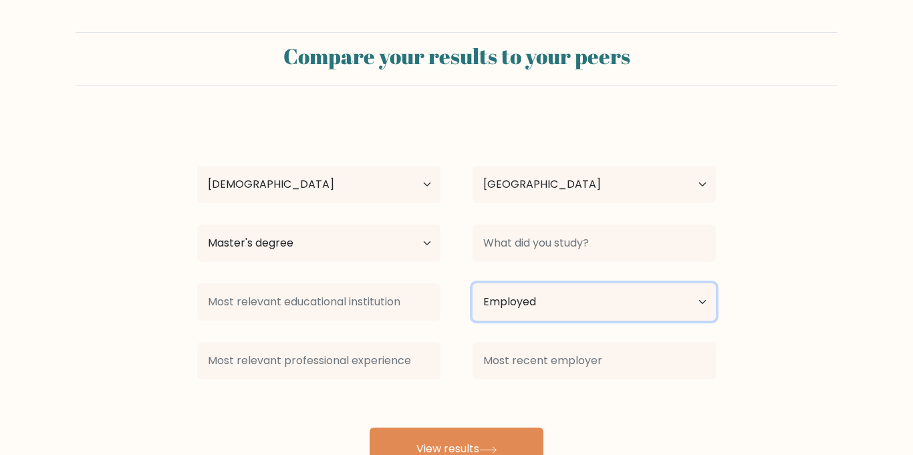
scroll to position [51, 0]
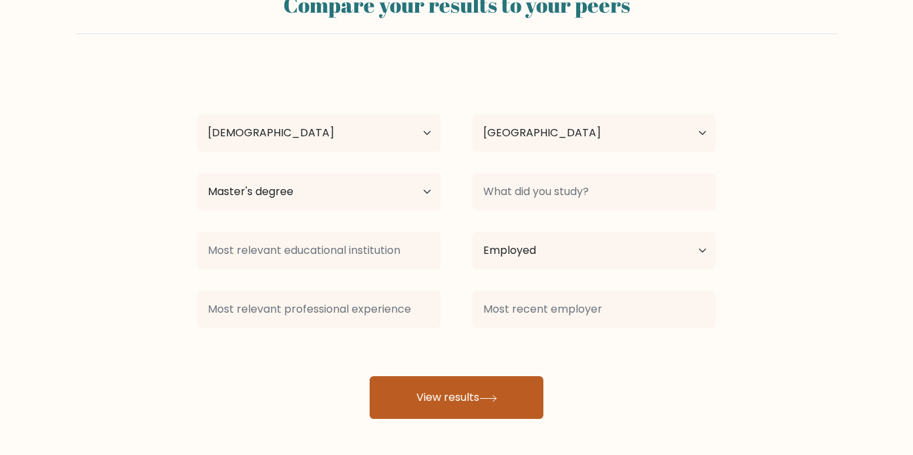
click at [443, 400] on button "View results" at bounding box center [456, 397] width 174 height 43
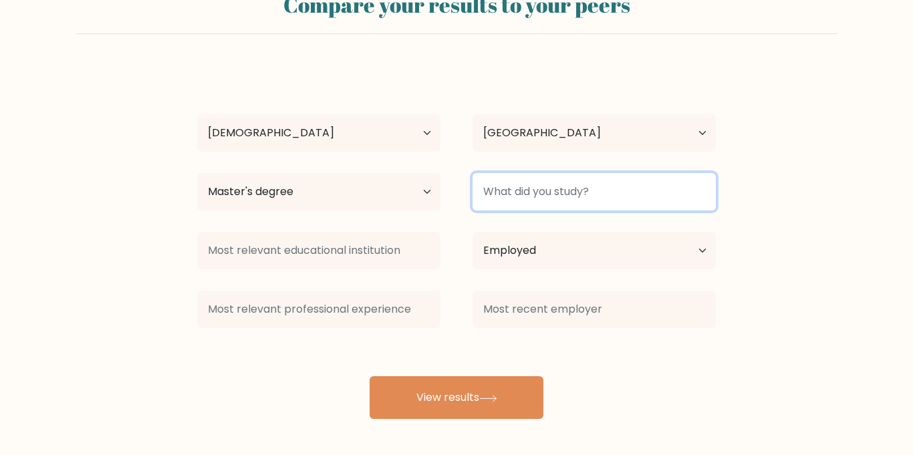
click at [583, 194] on input at bounding box center [593, 191] width 243 height 37
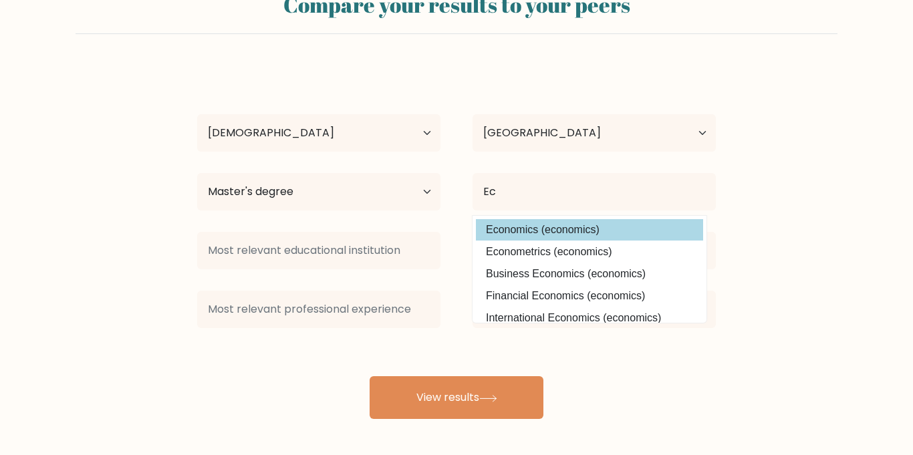
click at [567, 234] on option "Economics (economics)" at bounding box center [589, 229] width 227 height 21
type input "Economics"
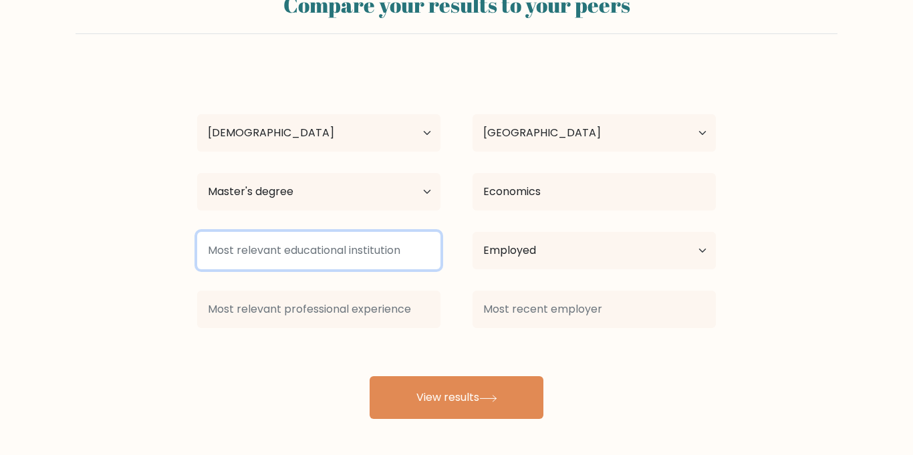
click at [388, 253] on input at bounding box center [318, 250] width 243 height 37
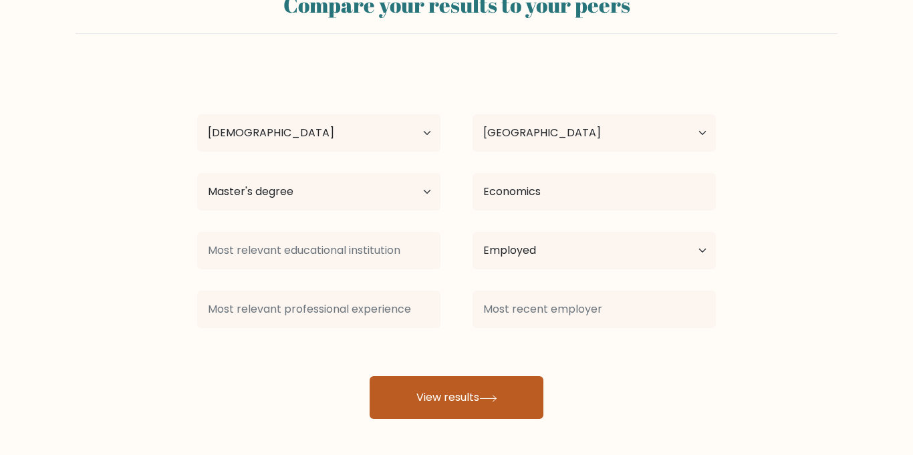
click at [417, 399] on button "View results" at bounding box center [456, 397] width 174 height 43
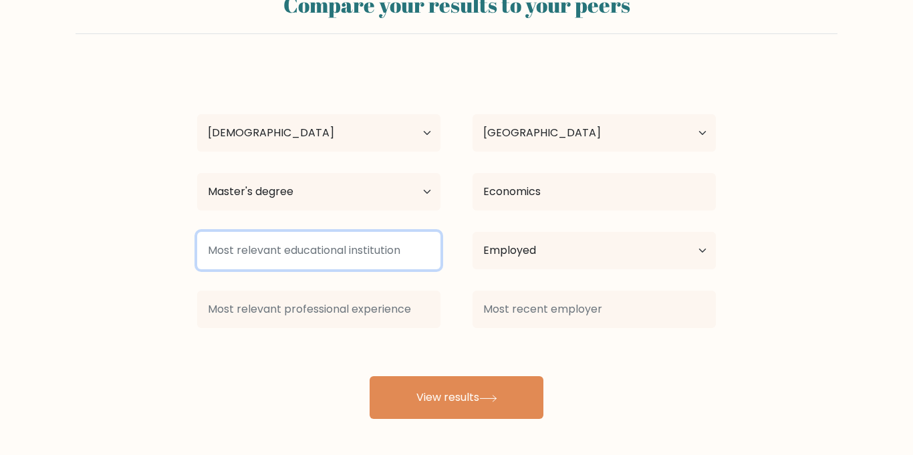
click at [355, 253] on input at bounding box center [318, 250] width 243 height 37
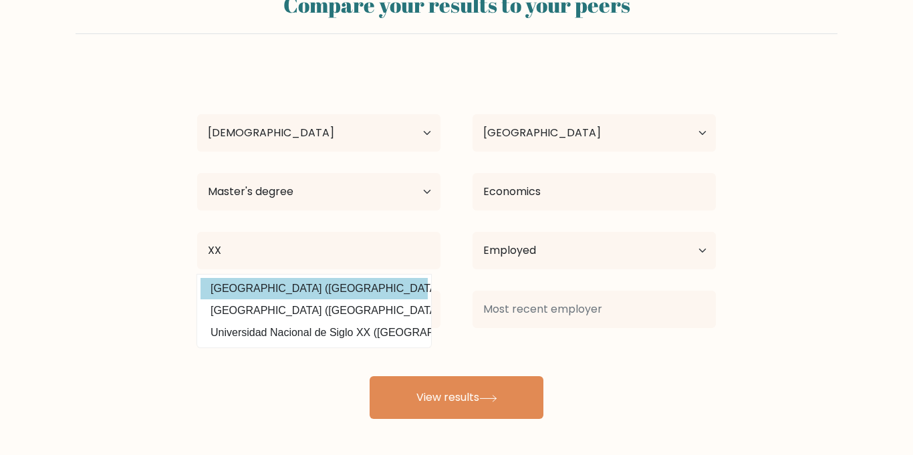
click at [337, 295] on option "Xinxiang University (China)" at bounding box center [313, 288] width 227 height 21
type input "Xinxiang University"
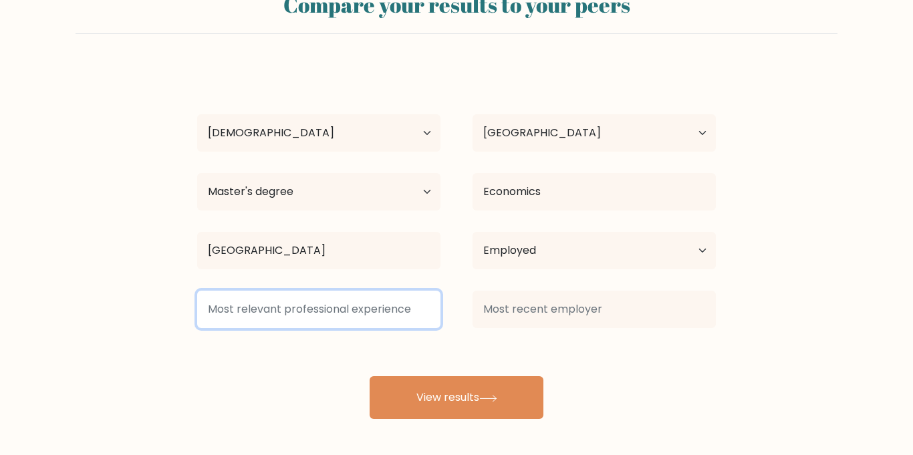
click at [335, 317] on input at bounding box center [318, 309] width 243 height 37
type input "X"
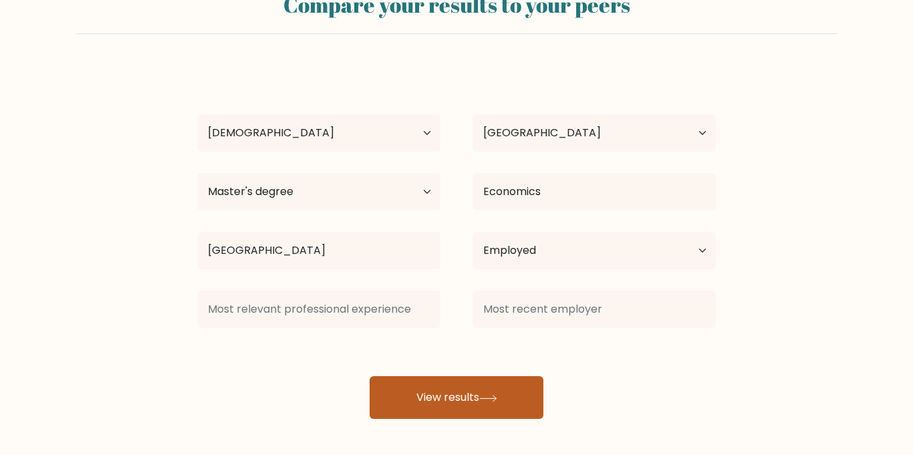
click at [441, 400] on button "View results" at bounding box center [456, 397] width 174 height 43
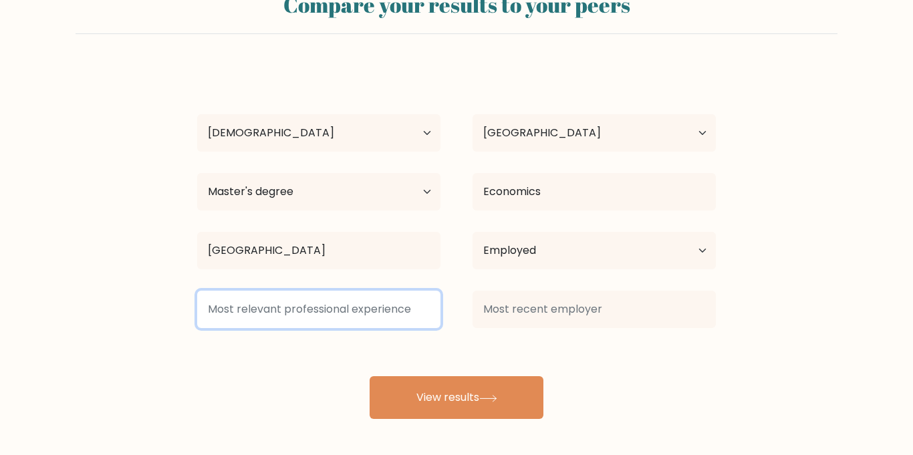
click at [382, 307] on input at bounding box center [318, 309] width 243 height 37
type input "E"
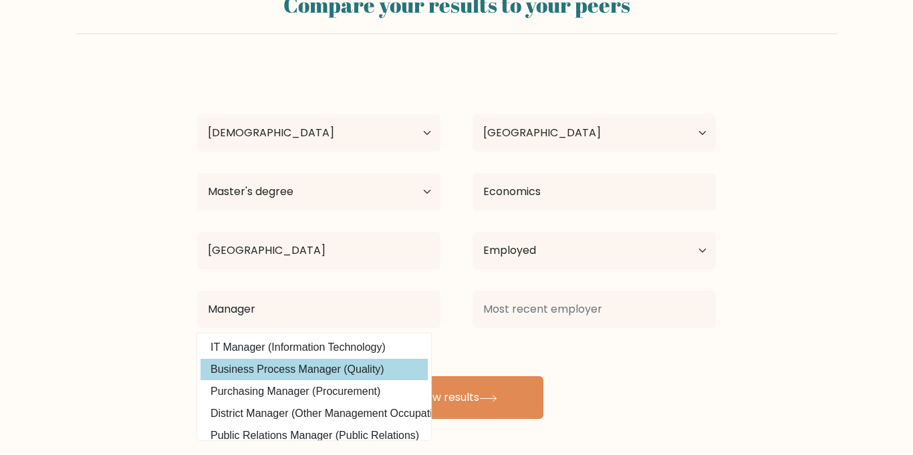
click at [306, 370] on option "Business Process Manager (Quality)" at bounding box center [313, 369] width 227 height 21
type input "Business Process Manager"
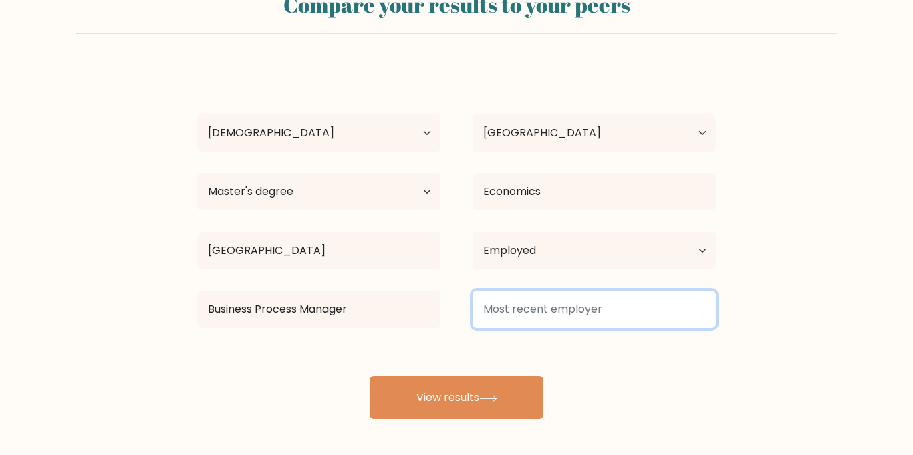
click at [540, 315] on input at bounding box center [593, 309] width 243 height 37
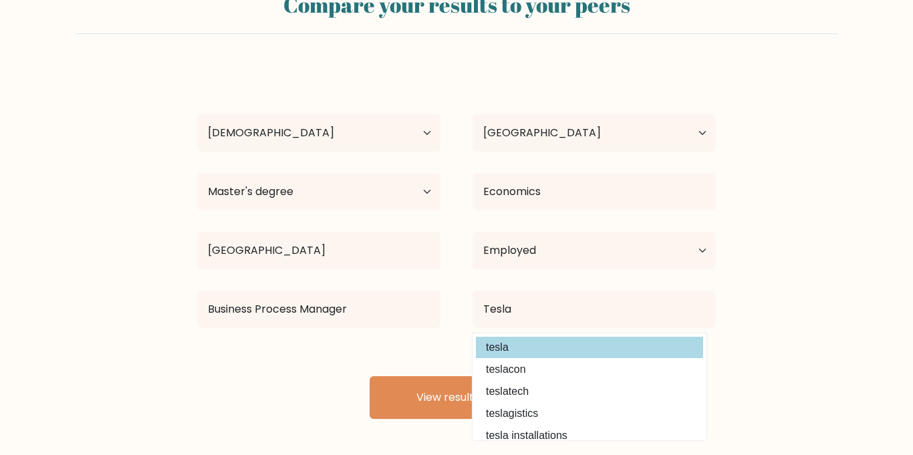
click at [506, 343] on option "tesla" at bounding box center [589, 347] width 227 height 21
type input "tesla"
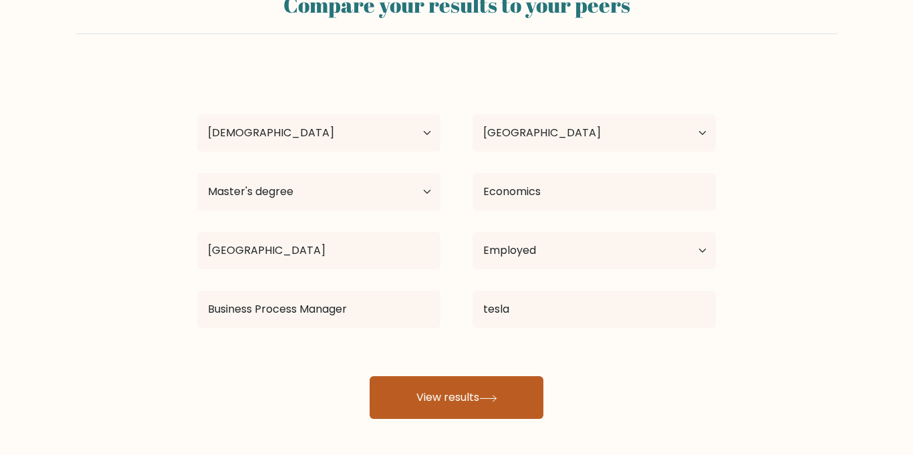
click at [442, 394] on button "View results" at bounding box center [456, 397] width 174 height 43
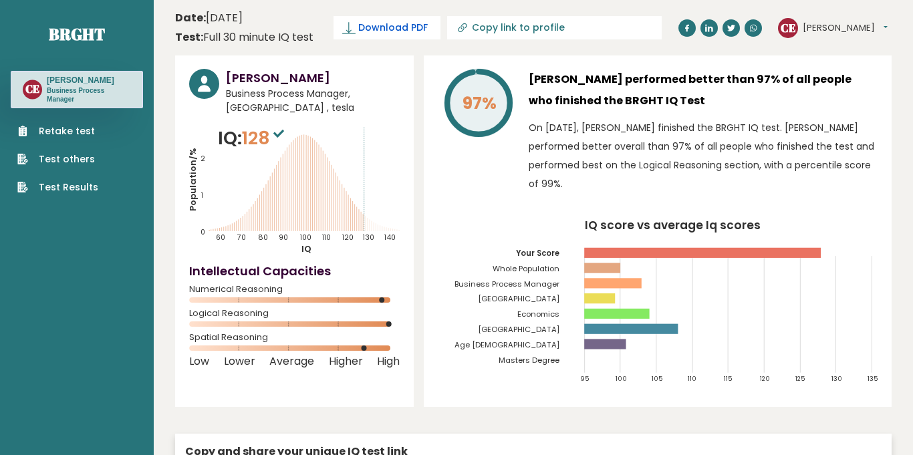
click at [398, 29] on span "Download PDF" at bounding box center [392, 28] width 69 height 14
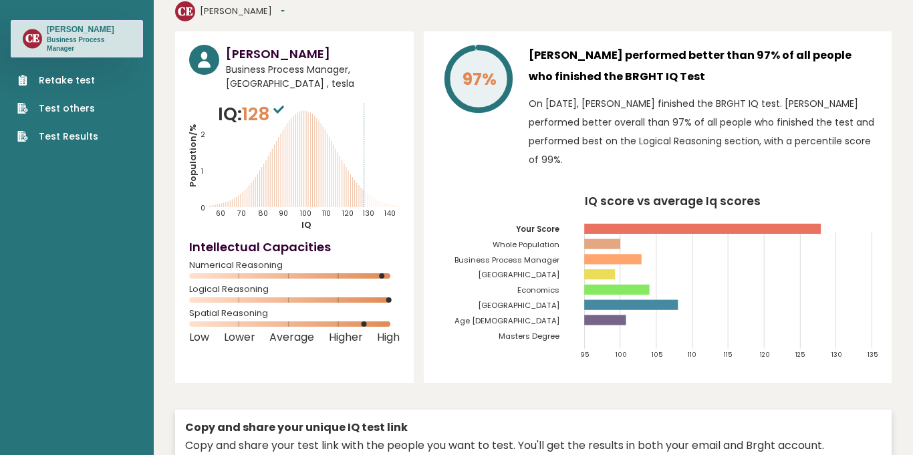
scroll to position [50, 0]
click at [459, 214] on icon "IQ score vs average Iq scores 95 100 105 110 115 120 125 130 135 Your Score Who…" at bounding box center [658, 283] width 440 height 174
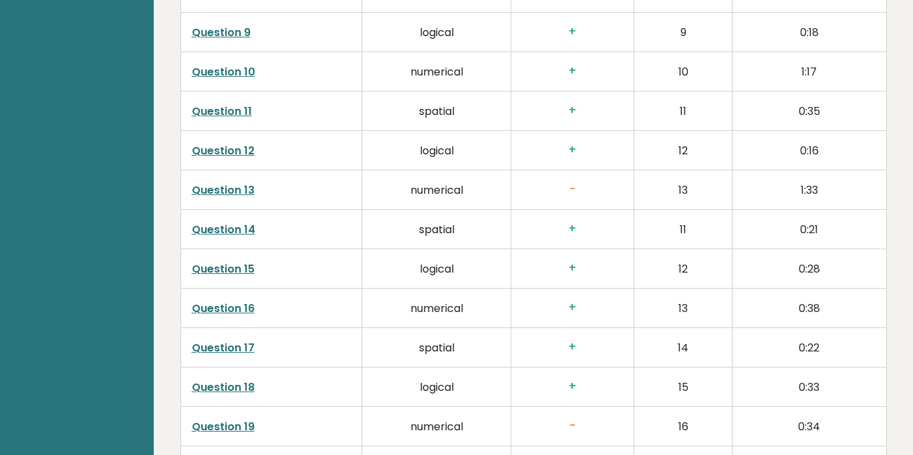
scroll to position [2534, 0]
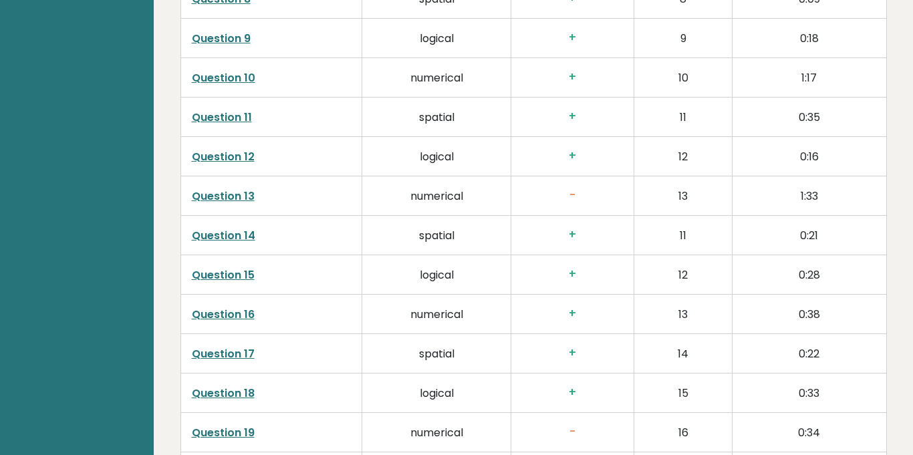
click at [219, 198] on link "Question 13" at bounding box center [223, 195] width 63 height 15
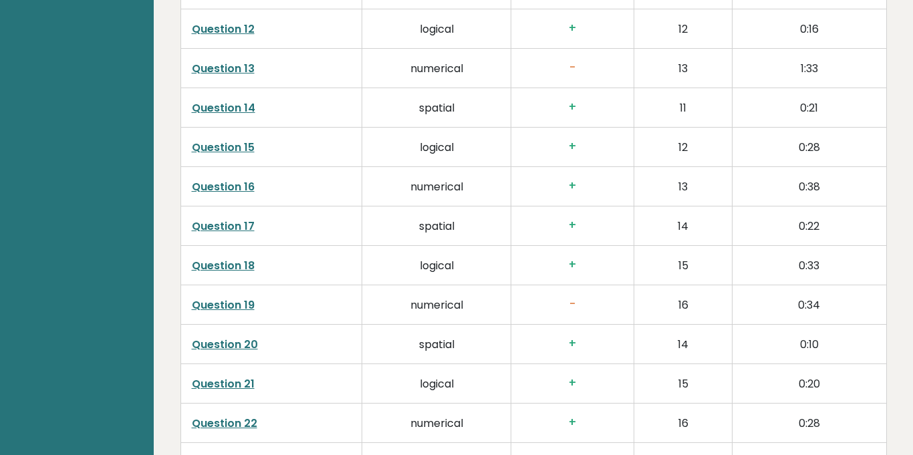
scroll to position [2662, 0]
click at [231, 298] on link "Question 19" at bounding box center [223, 303] width 63 height 15
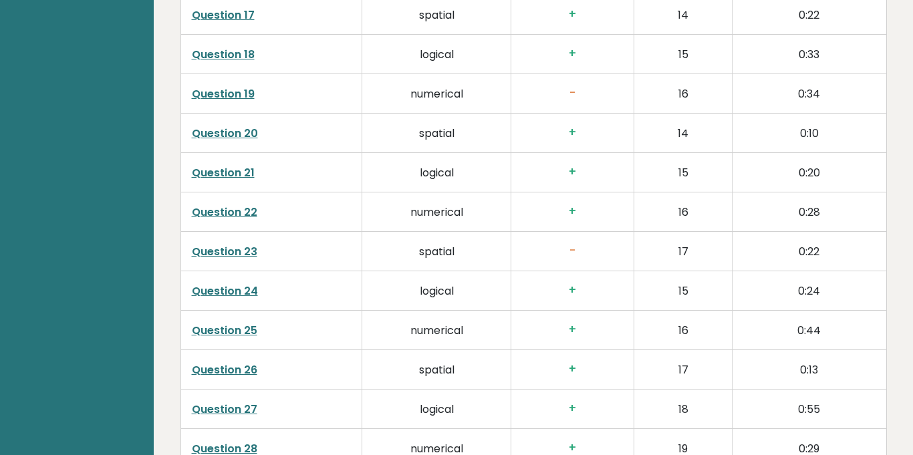
scroll to position [2873, 0]
click at [242, 253] on link "Question 23" at bounding box center [224, 250] width 65 height 15
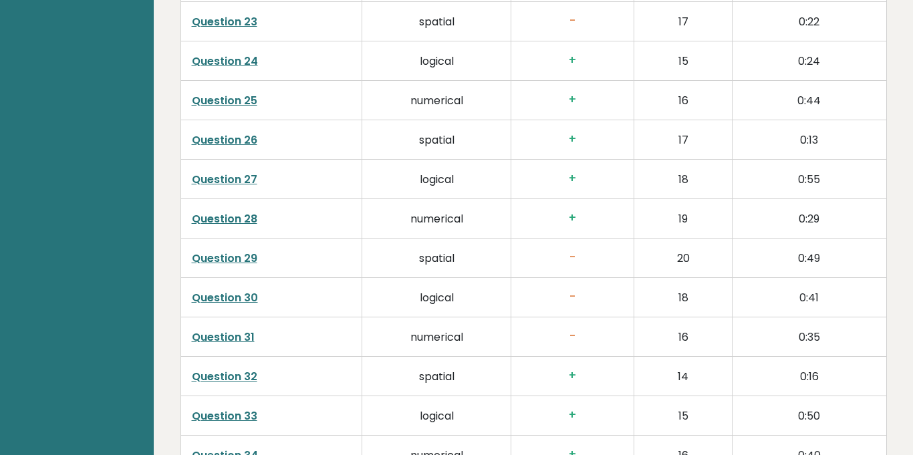
scroll to position [3104, 0]
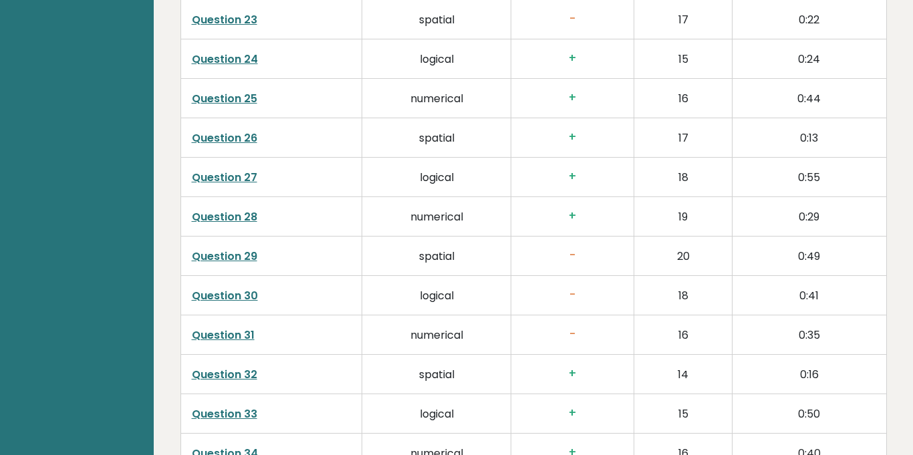
click at [249, 253] on link "Question 29" at bounding box center [224, 256] width 65 height 15
click at [252, 299] on link "Question 30" at bounding box center [225, 295] width 66 height 15
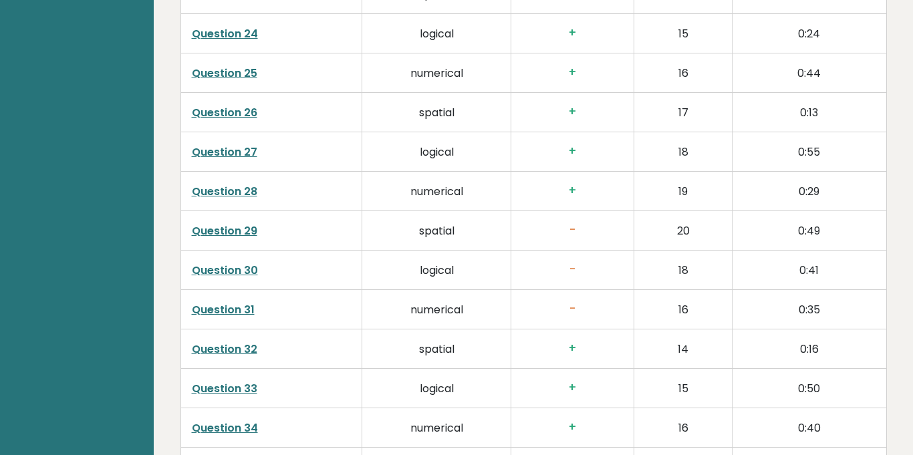
click at [239, 308] on link "Question 31" at bounding box center [223, 309] width 63 height 15
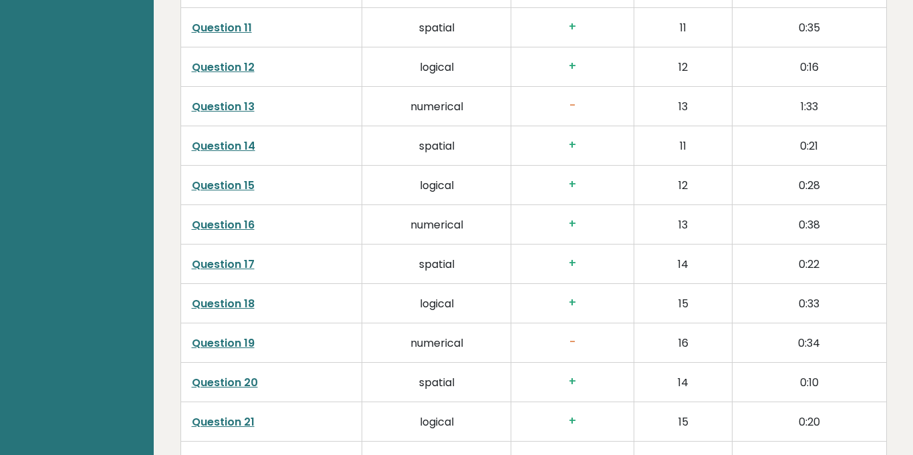
click at [231, 109] on link "Question 13" at bounding box center [223, 106] width 63 height 15
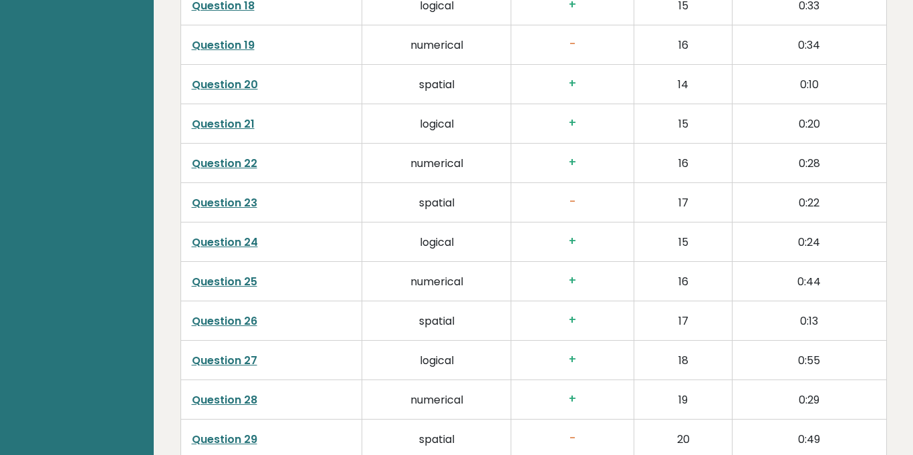
scroll to position [2924, 0]
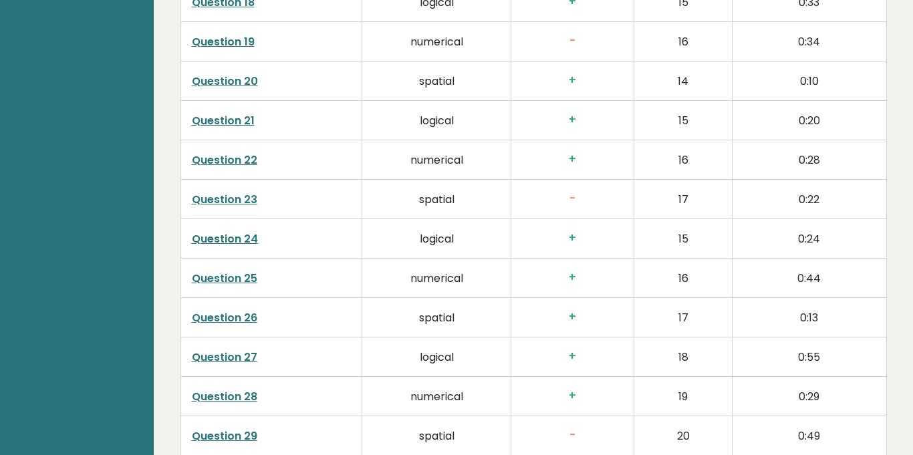
click at [243, 201] on link "Question 23" at bounding box center [224, 199] width 65 height 15
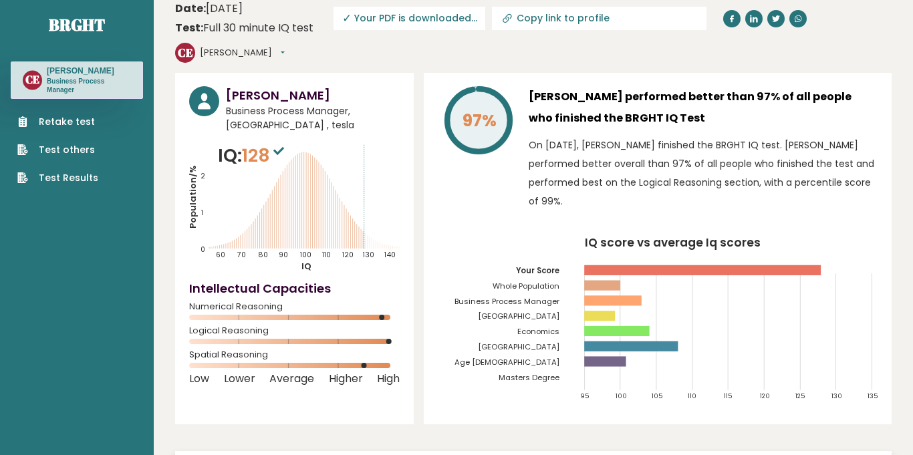
scroll to position [11, 0]
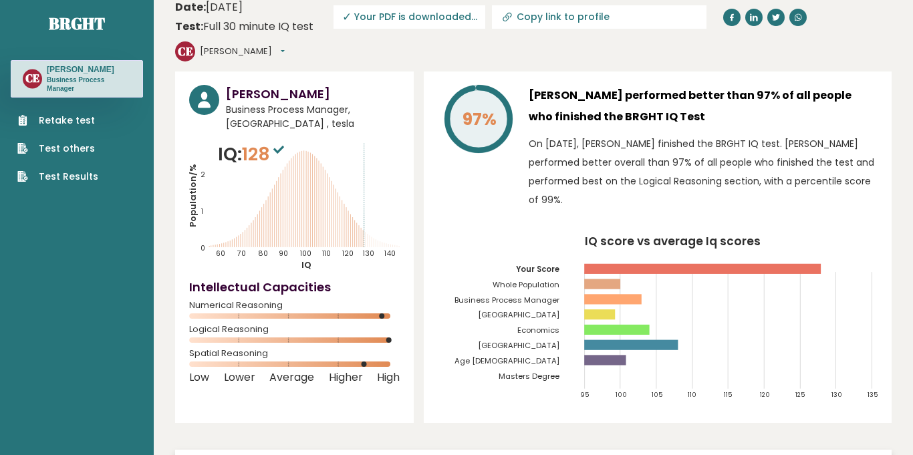
click at [416, 45] on header "Date: September 14, 2025 Test: Full 30 minute IQ test Download PDF Downloading.…" at bounding box center [533, 30] width 716 height 69
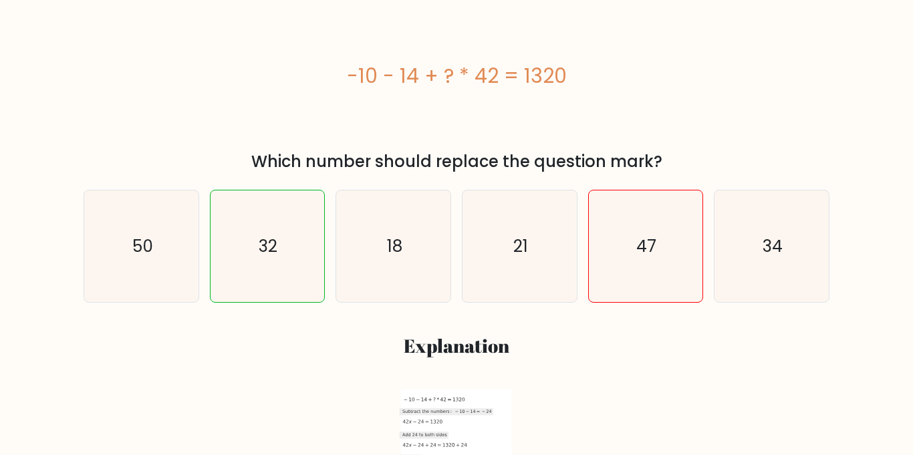
scroll to position [241, 0]
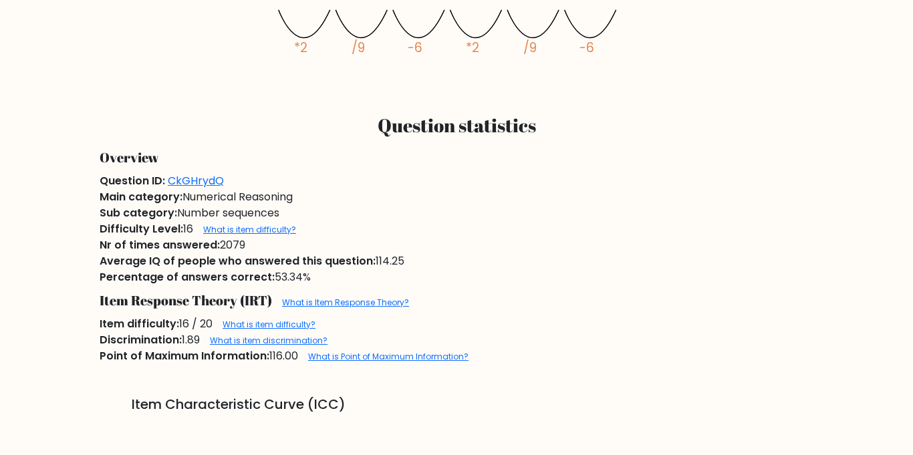
scroll to position [760, 0]
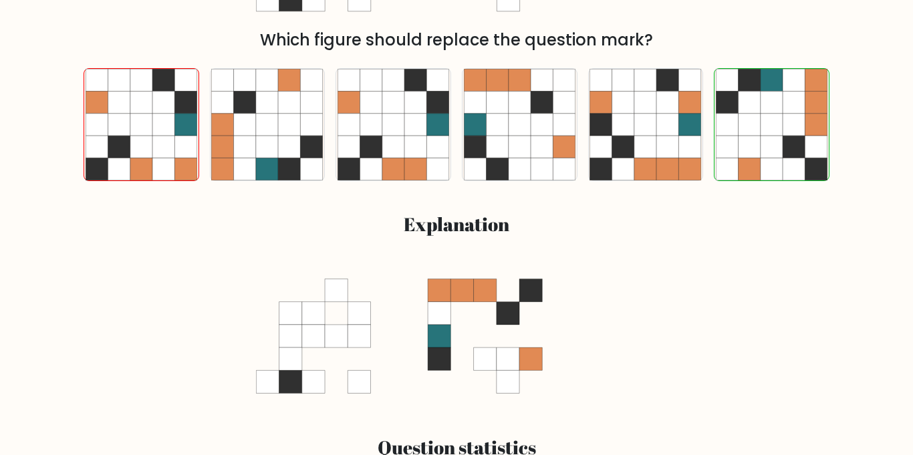
scroll to position [283, 0]
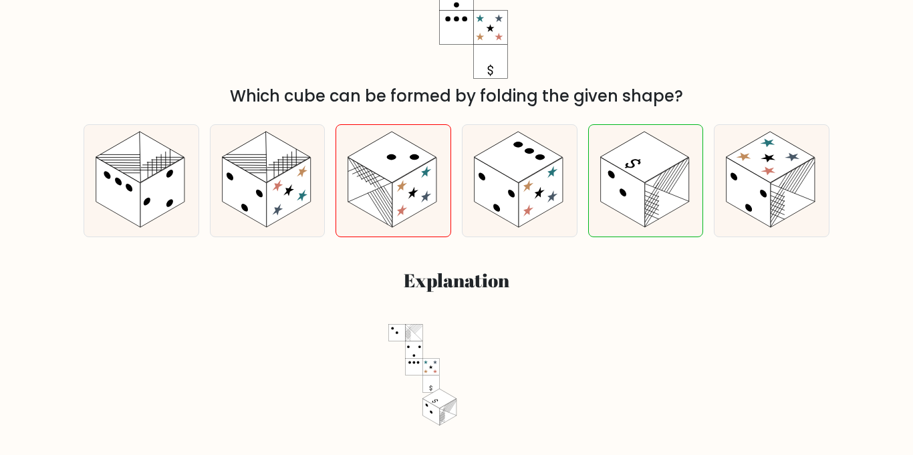
scroll to position [269, 0]
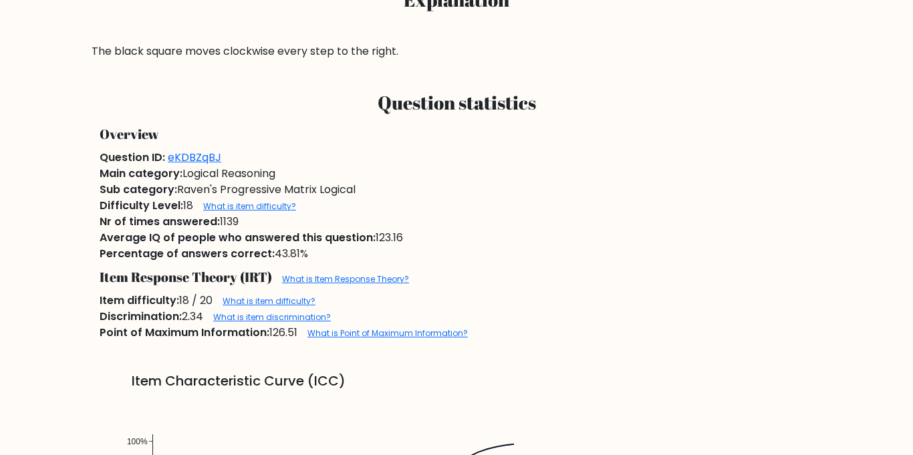
scroll to position [597, 0]
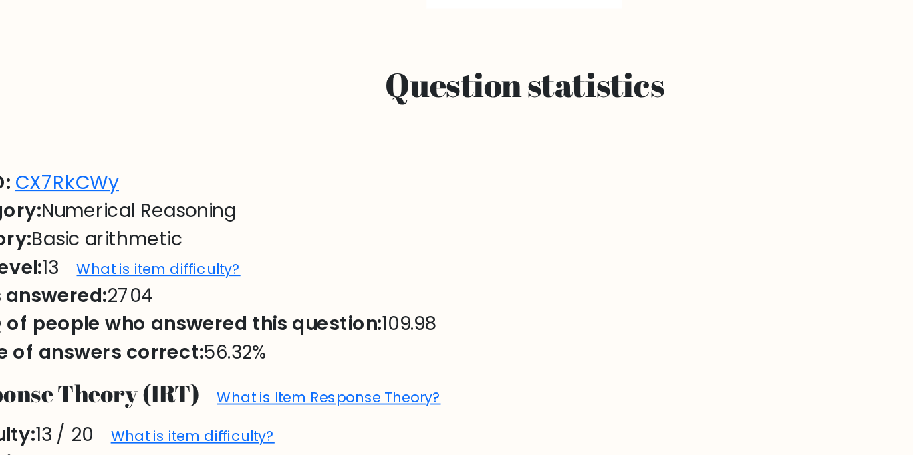
scroll to position [577, 0]
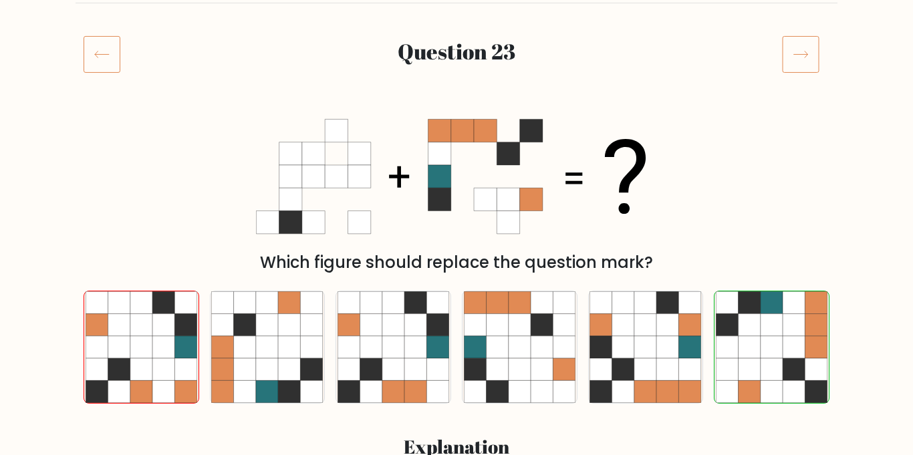
scroll to position [149, 0]
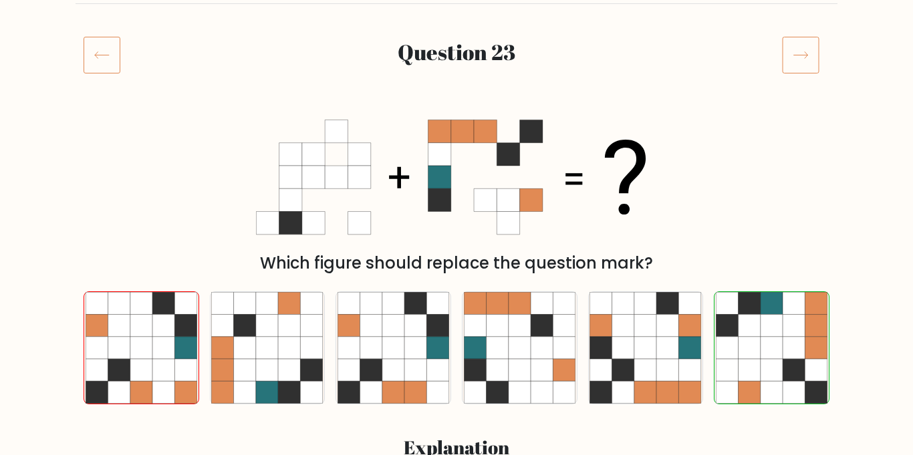
click at [94, 51] on icon at bounding box center [102, 54] width 37 height 37
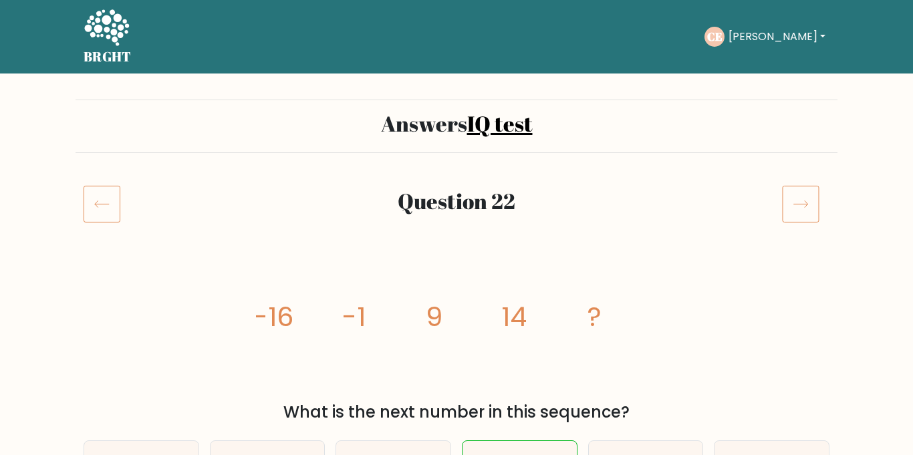
click at [93, 205] on icon at bounding box center [102, 203] width 37 height 37
